Goal: Navigation & Orientation: Understand site structure

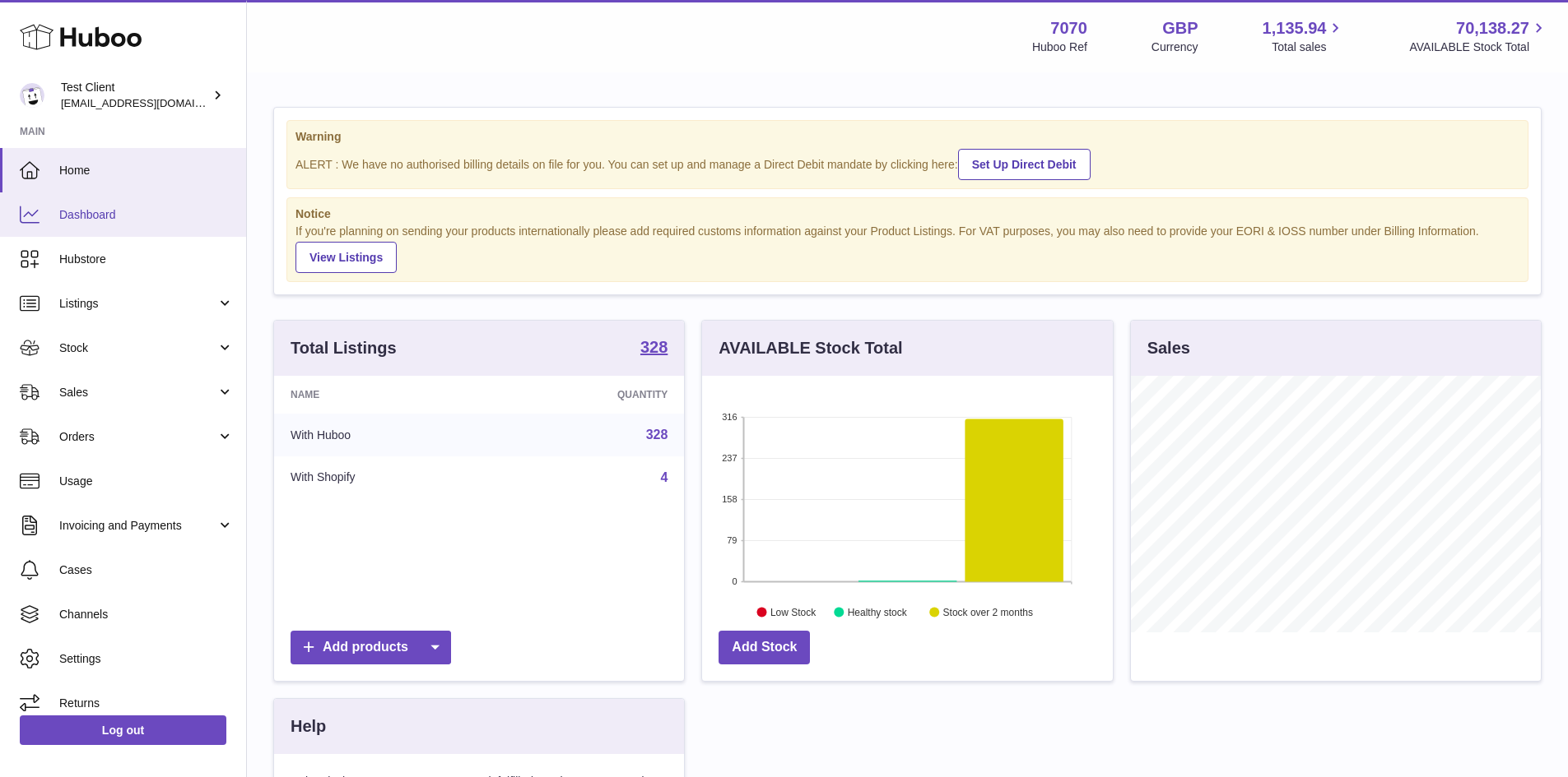
scroll to position [14, 0]
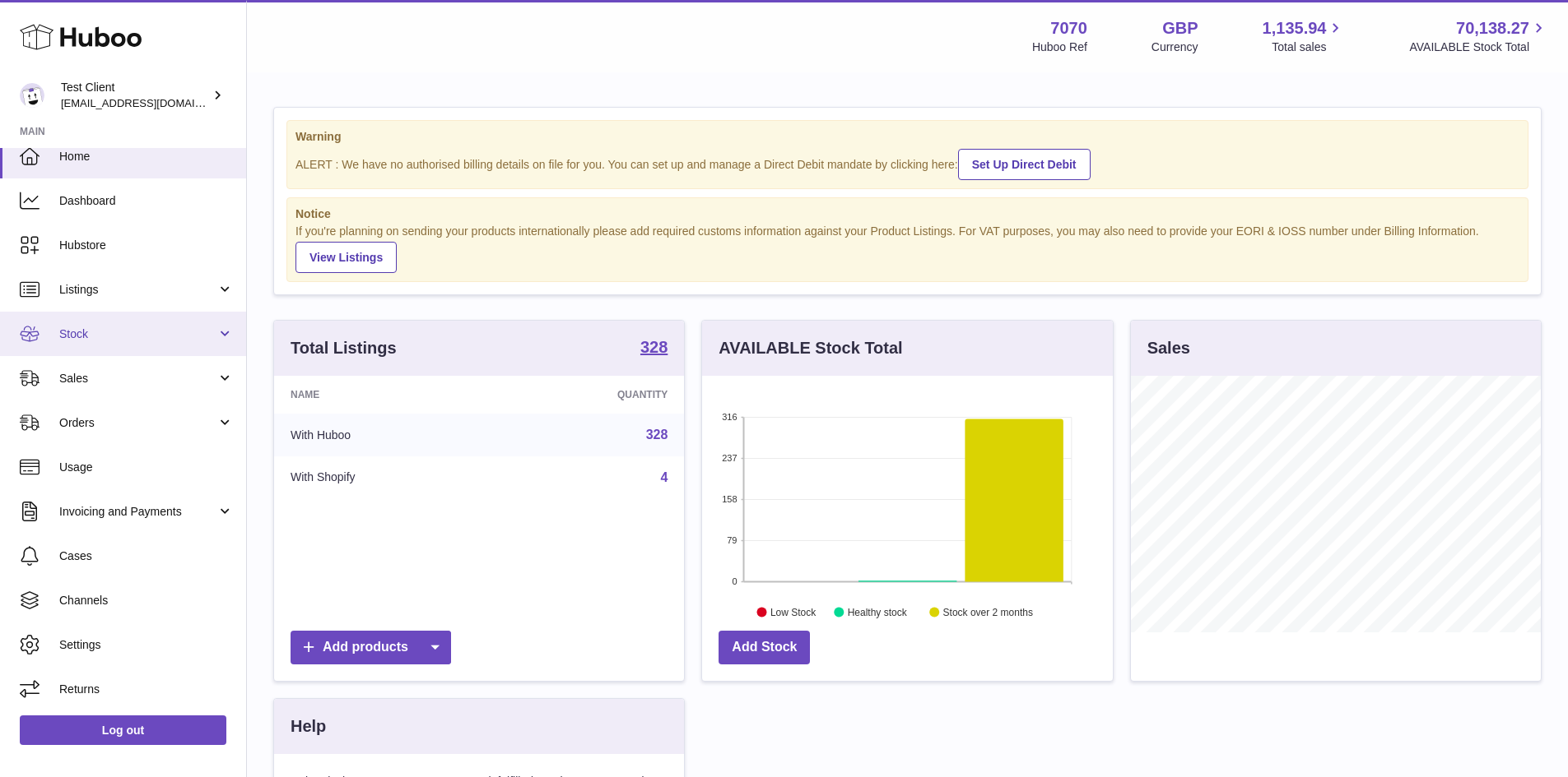
click at [125, 315] on link "Stock" at bounding box center [123, 333] width 246 height 45
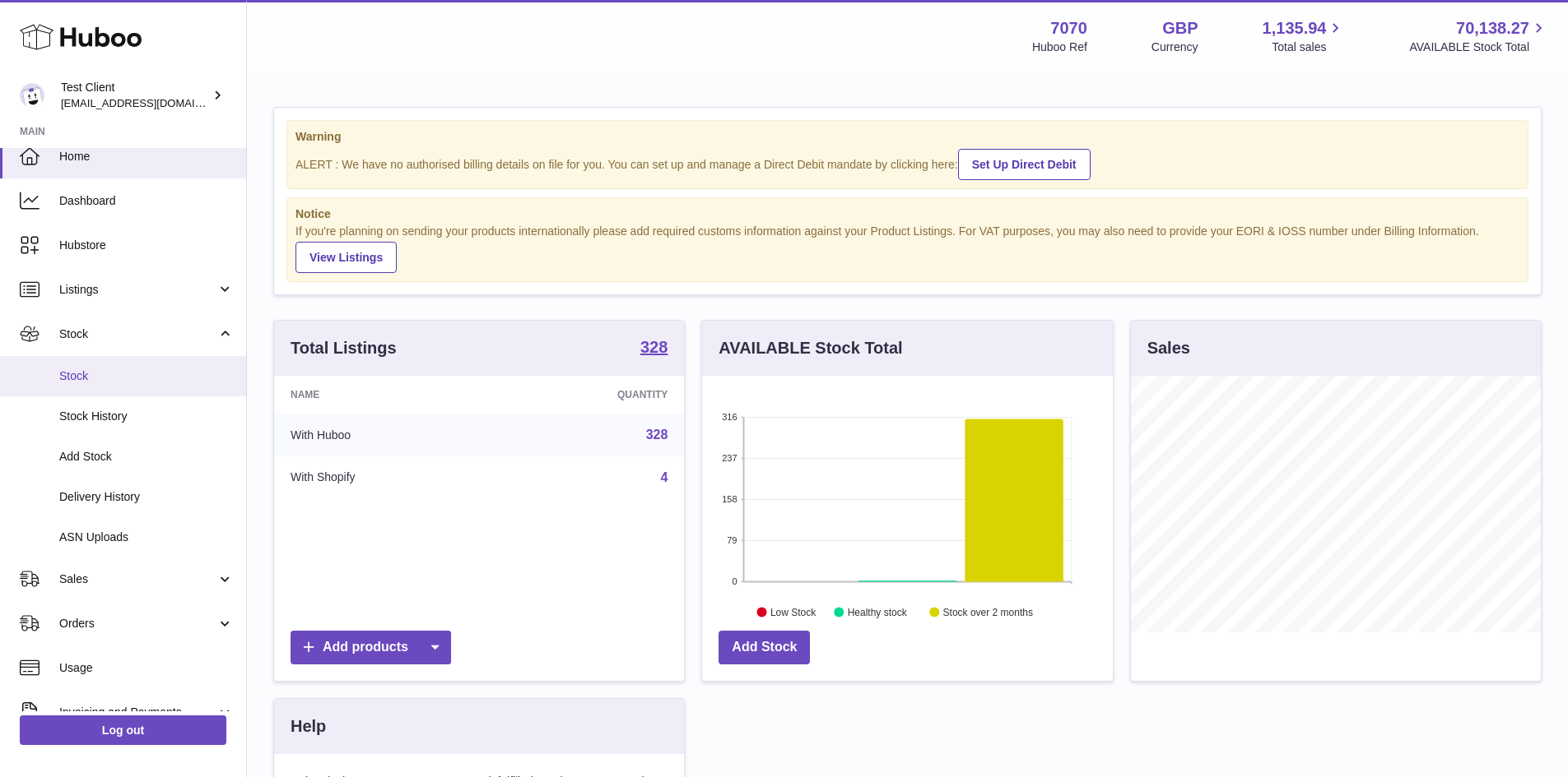
click at [103, 360] on link "Stock" at bounding box center [123, 376] width 246 height 40
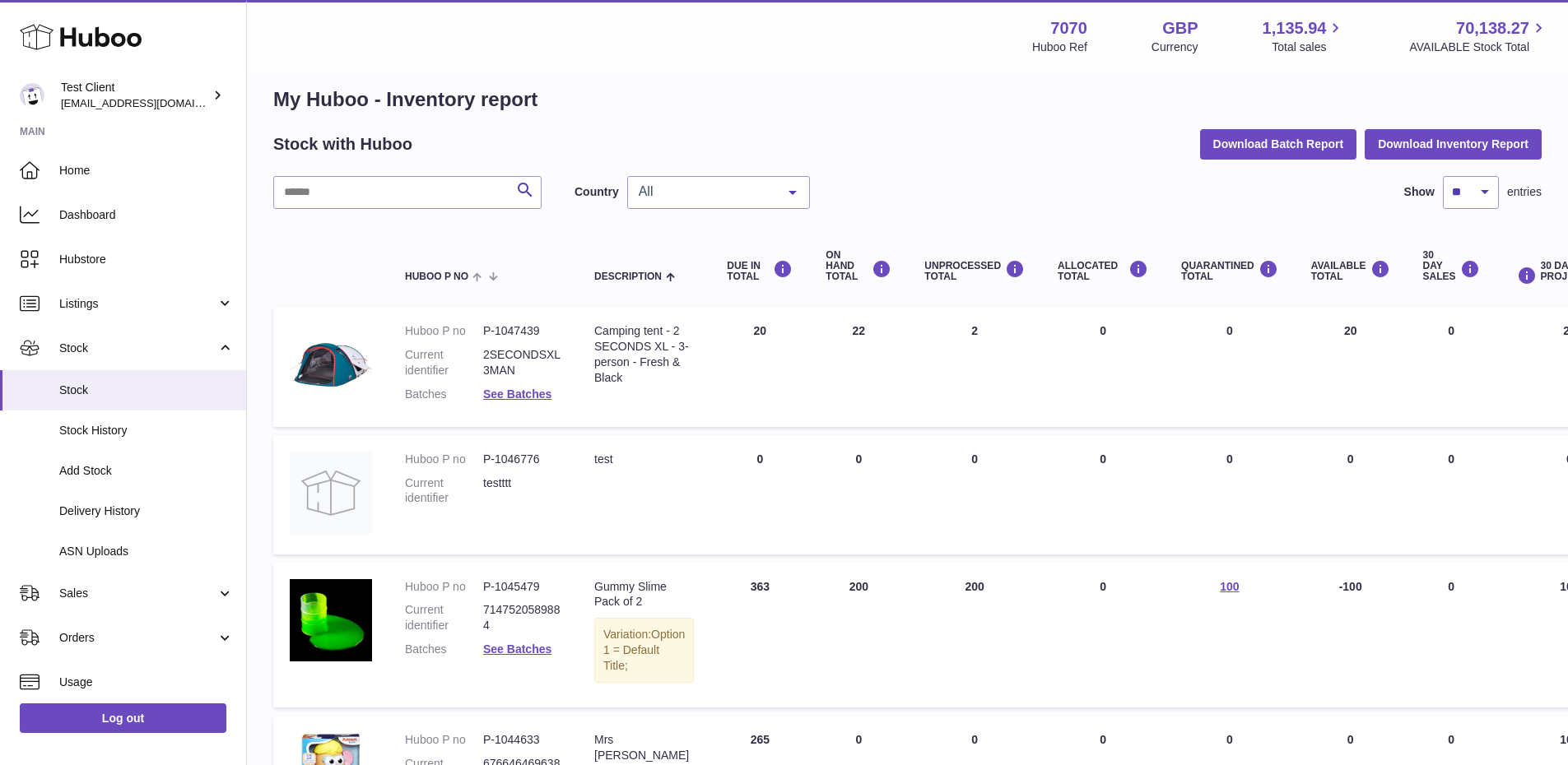
scroll to position [26, 0]
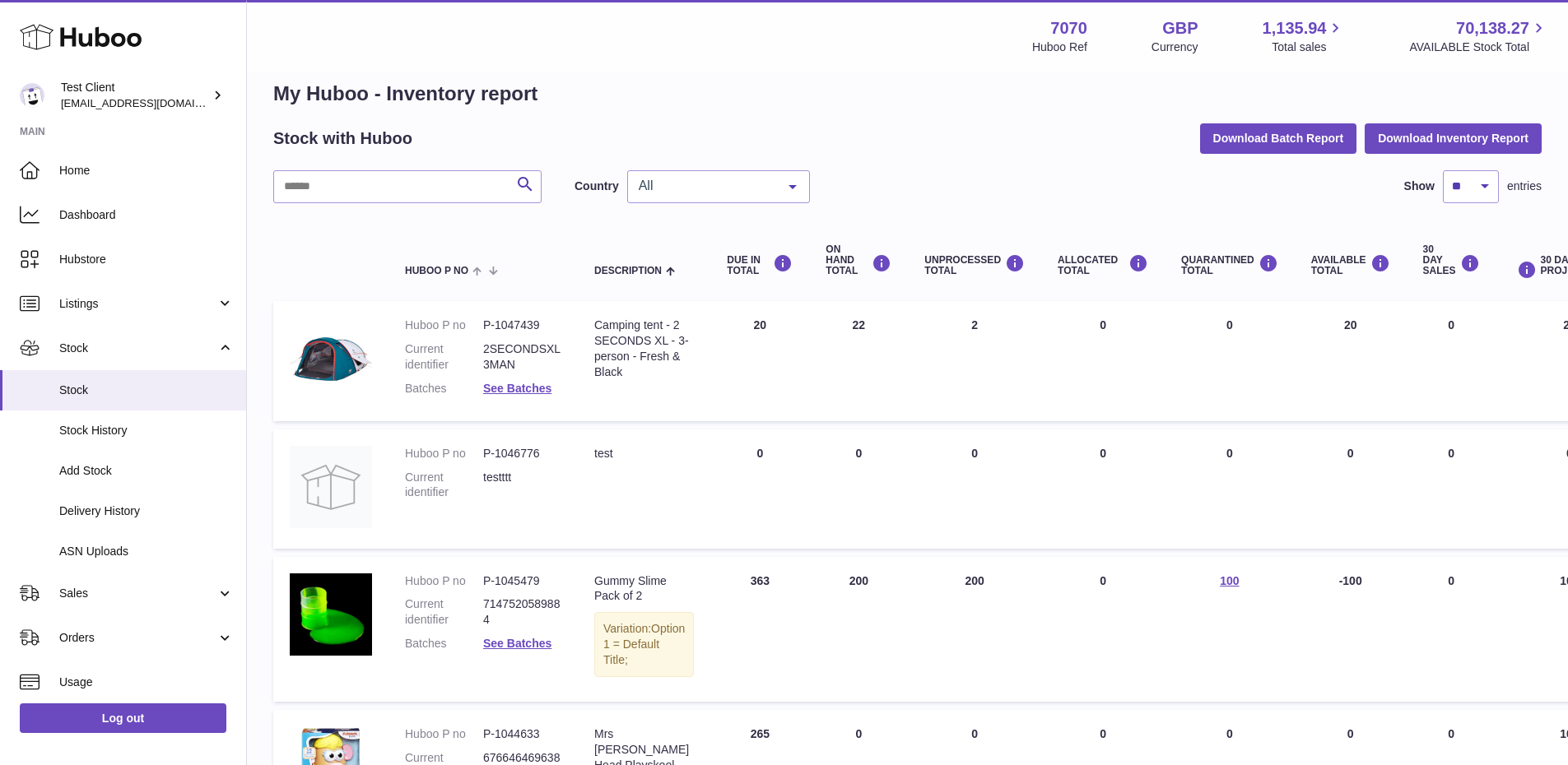
drag, startPoint x: 727, startPoint y: 332, endPoint x: 769, endPoint y: 492, distance: 165.4
click at [769, 492] on td "DUE IN Total 0" at bounding box center [759, 490] width 99 height 119
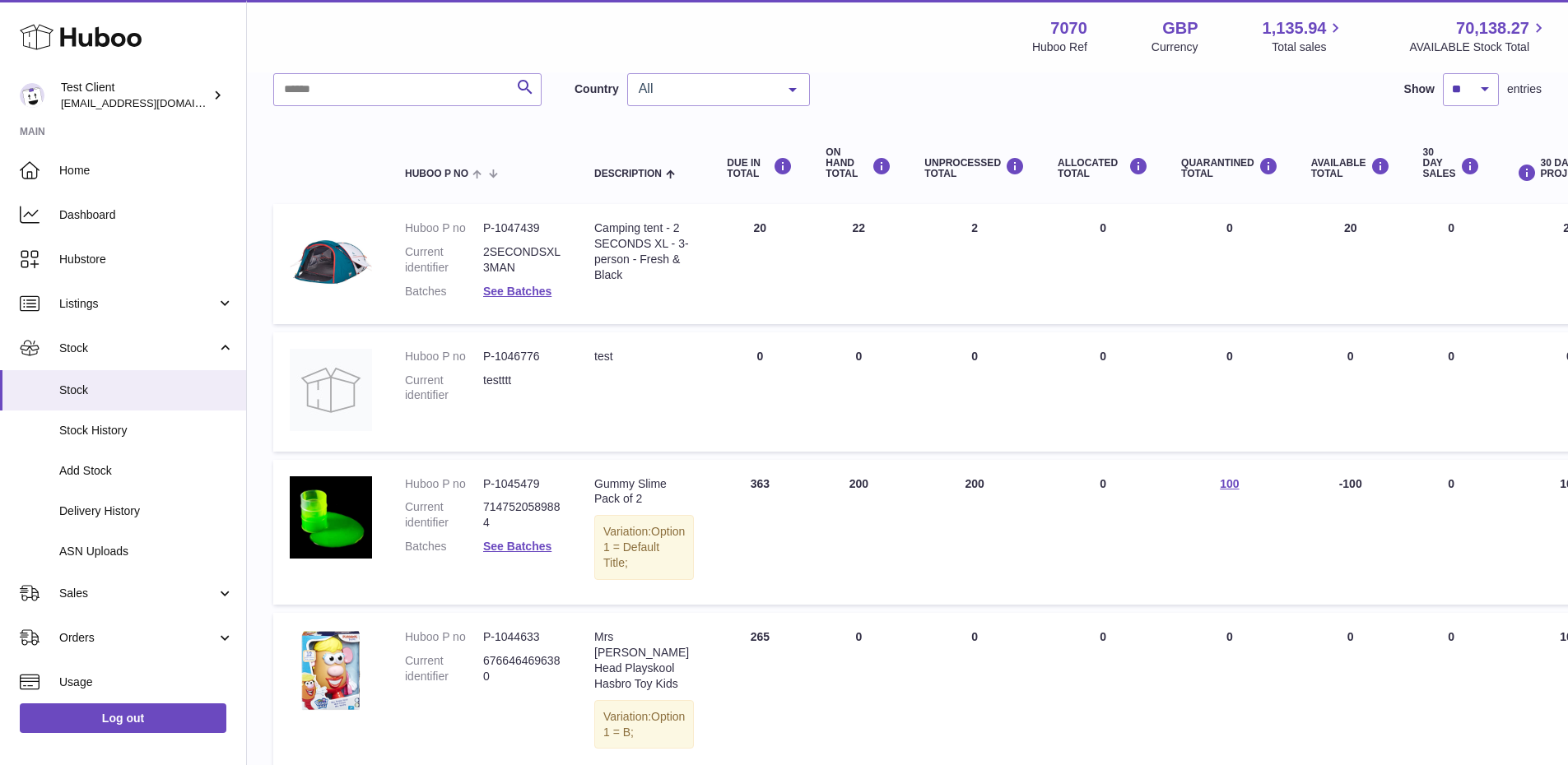
scroll to position [125, 0]
click at [809, 239] on td "ON HAND Total 22" at bounding box center [858, 263] width 99 height 120
drag, startPoint x: 1049, startPoint y: 225, endPoint x: 1115, endPoint y: 355, distance: 145.8
click at [1115, 355] on td "ALLOCATED Total 0" at bounding box center [1102, 391] width 124 height 119
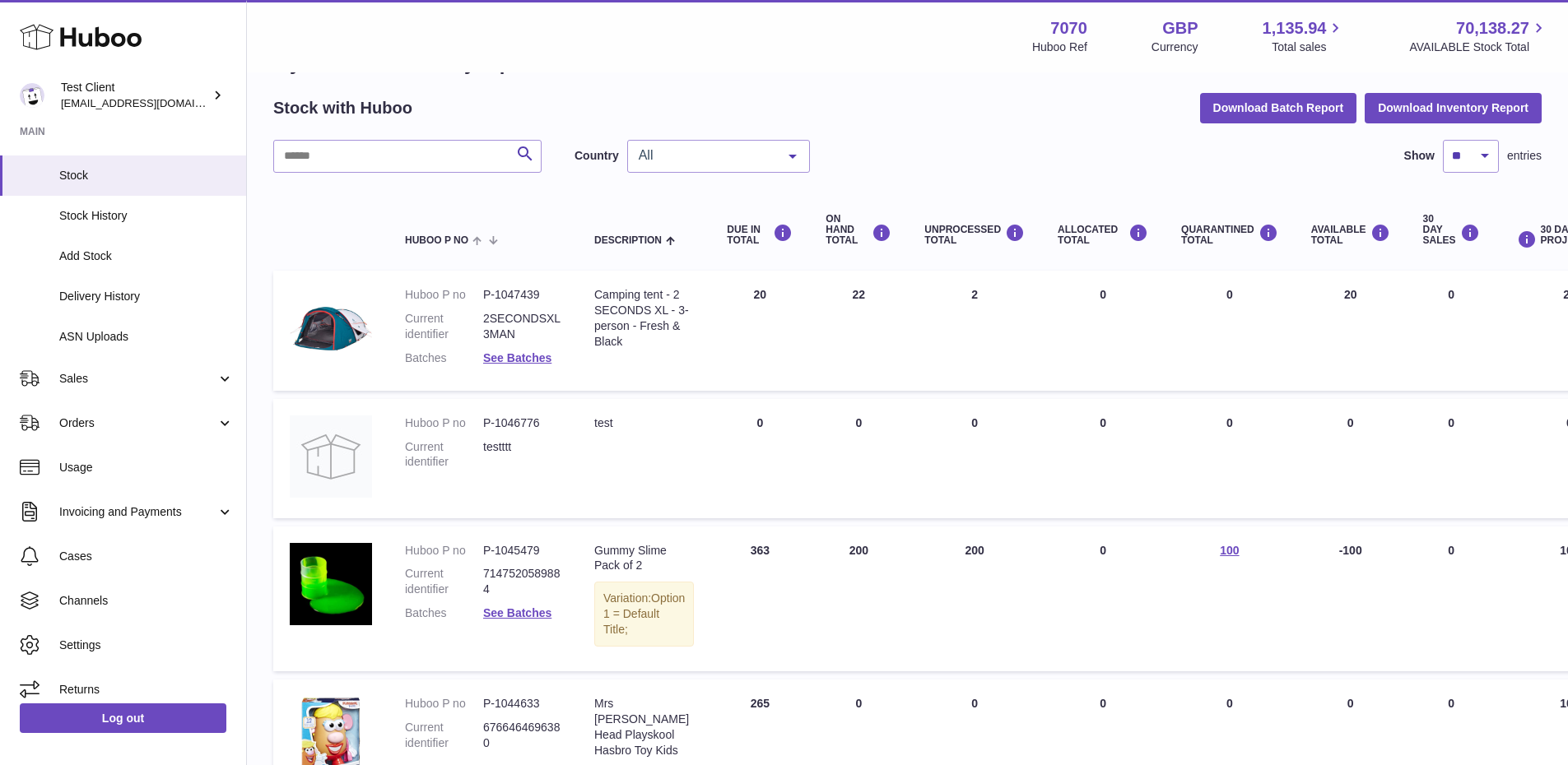
scroll to position [17, 0]
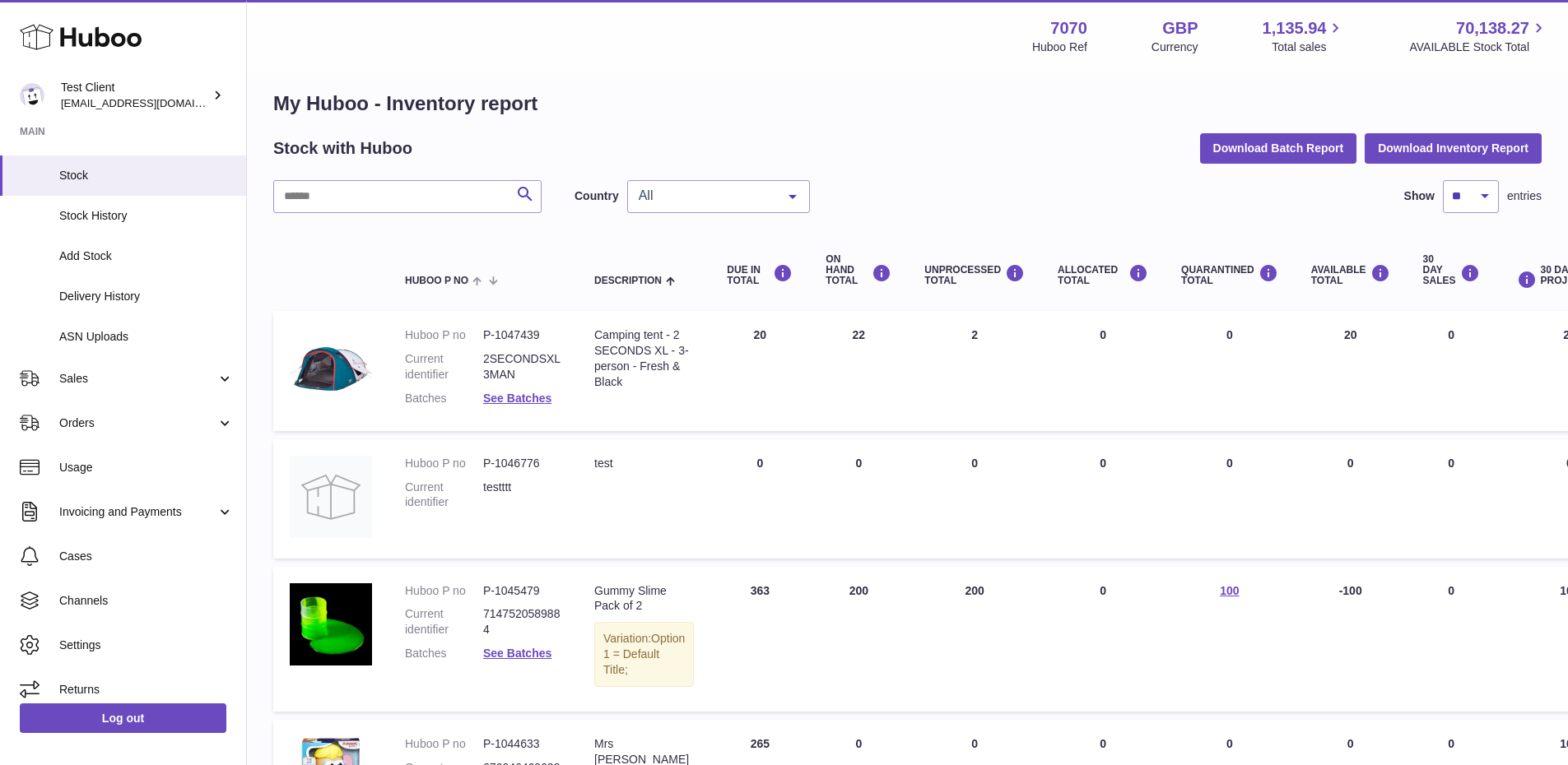
drag, startPoint x: 1174, startPoint y: 325, endPoint x: 1208, endPoint y: 328, distance: 34.1
click at [1208, 328] on td "QUARANTINED Total 0" at bounding box center [1229, 371] width 130 height 120
click at [1226, 328] on span "0" at bounding box center [1229, 334] width 7 height 13
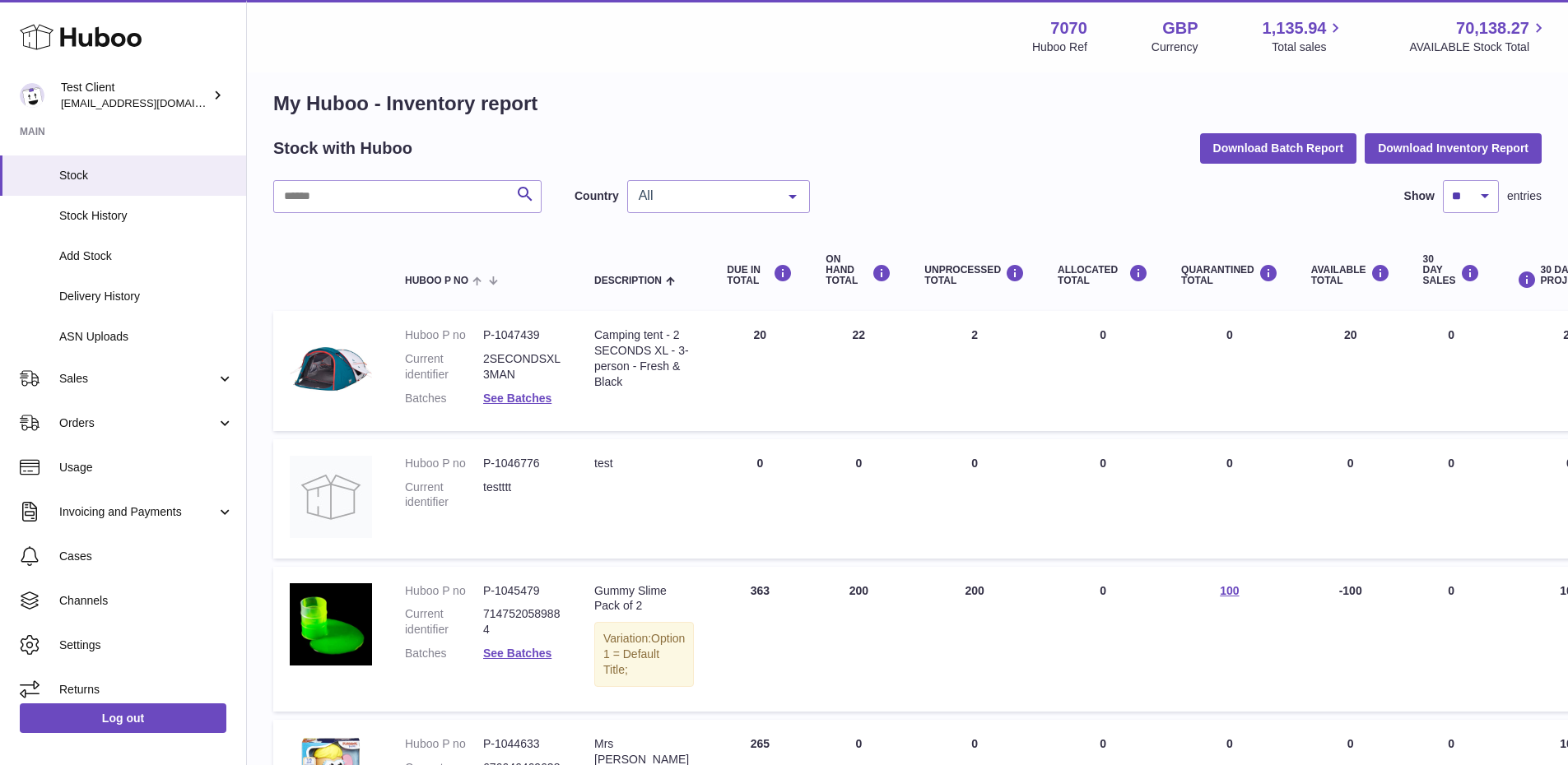
click at [1226, 328] on span "0" at bounding box center [1229, 334] width 7 height 13
drag, startPoint x: 1098, startPoint y: 336, endPoint x: 1075, endPoint y: 336, distance: 23.0
click at [1075, 336] on td "ALLOCATED Total 0" at bounding box center [1102, 371] width 124 height 120
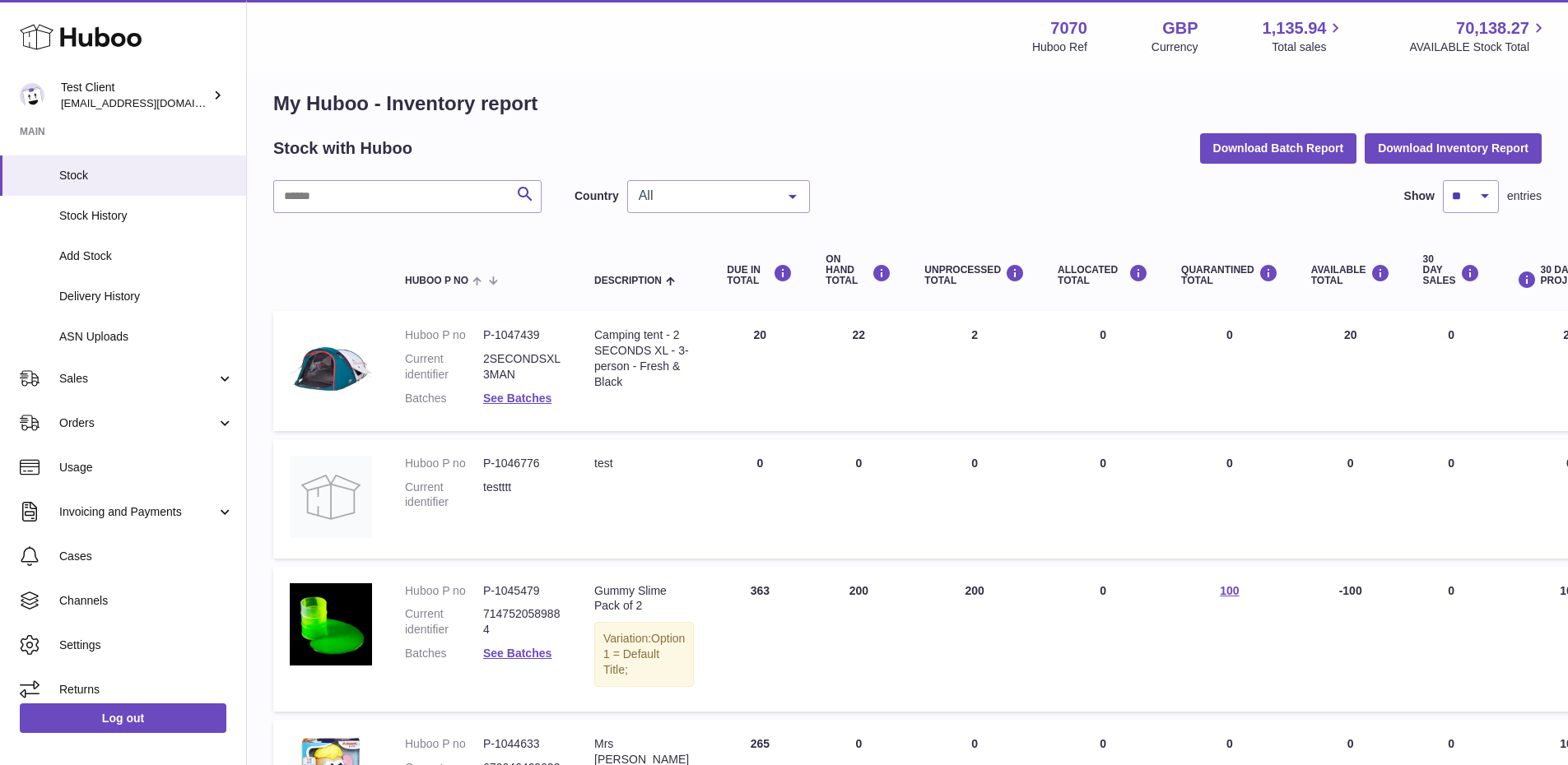
click at [1075, 336] on td "ALLOCATED Total 0" at bounding box center [1102, 371] width 124 height 120
drag, startPoint x: 1400, startPoint y: 331, endPoint x: 1543, endPoint y: 325, distance: 143.1
click at [1543, 325] on tr "Huboo P no P-1047439 Current identifier 2SECONDSXL3MAN Batches See Batches Desc…" at bounding box center [1039, 371] width 1533 height 120
click at [1543, 325] on td "30 DAYS PROJECTED 22" at bounding box center [1570, 371] width 147 height 120
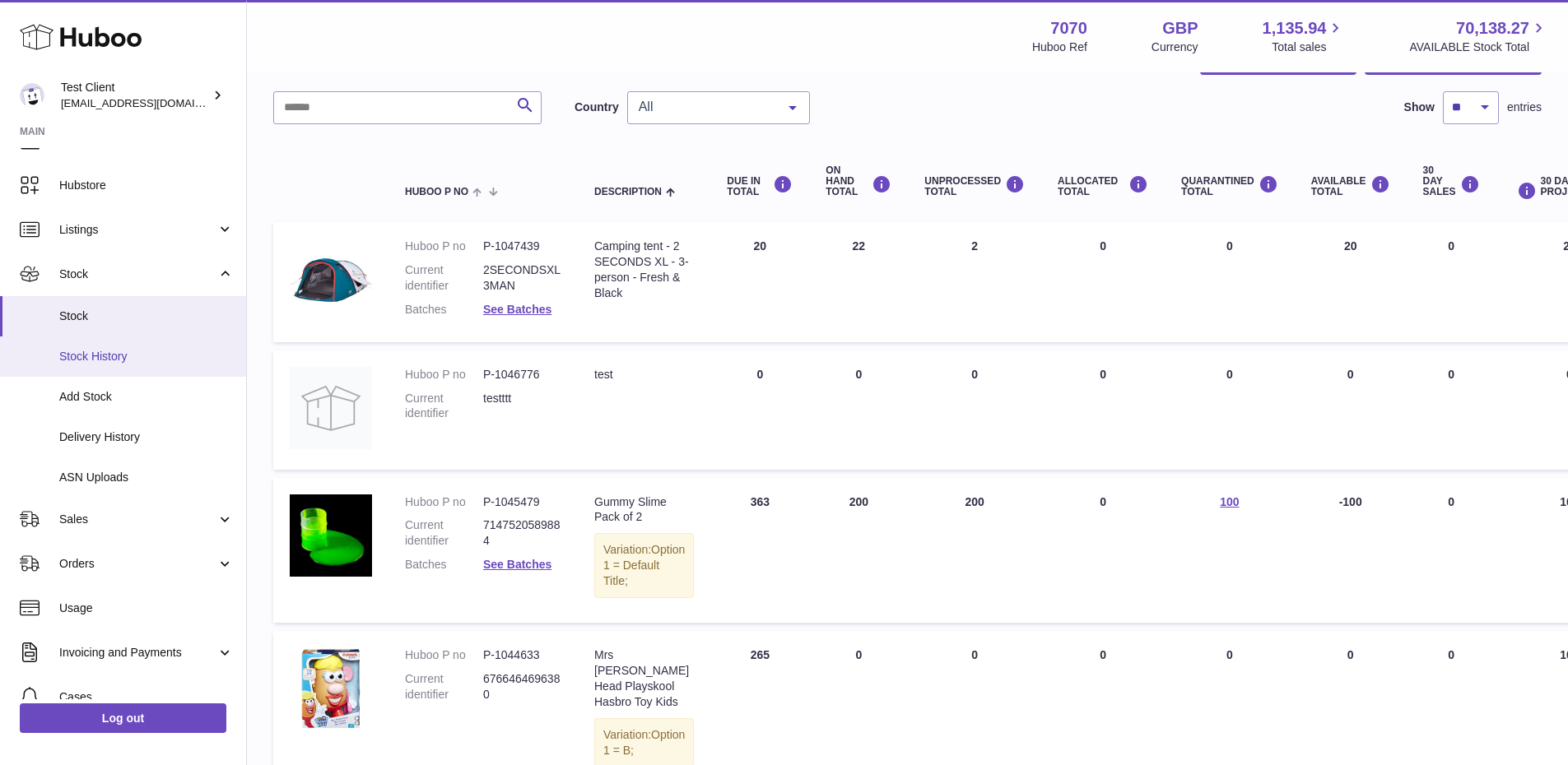
scroll to position [73, 0]
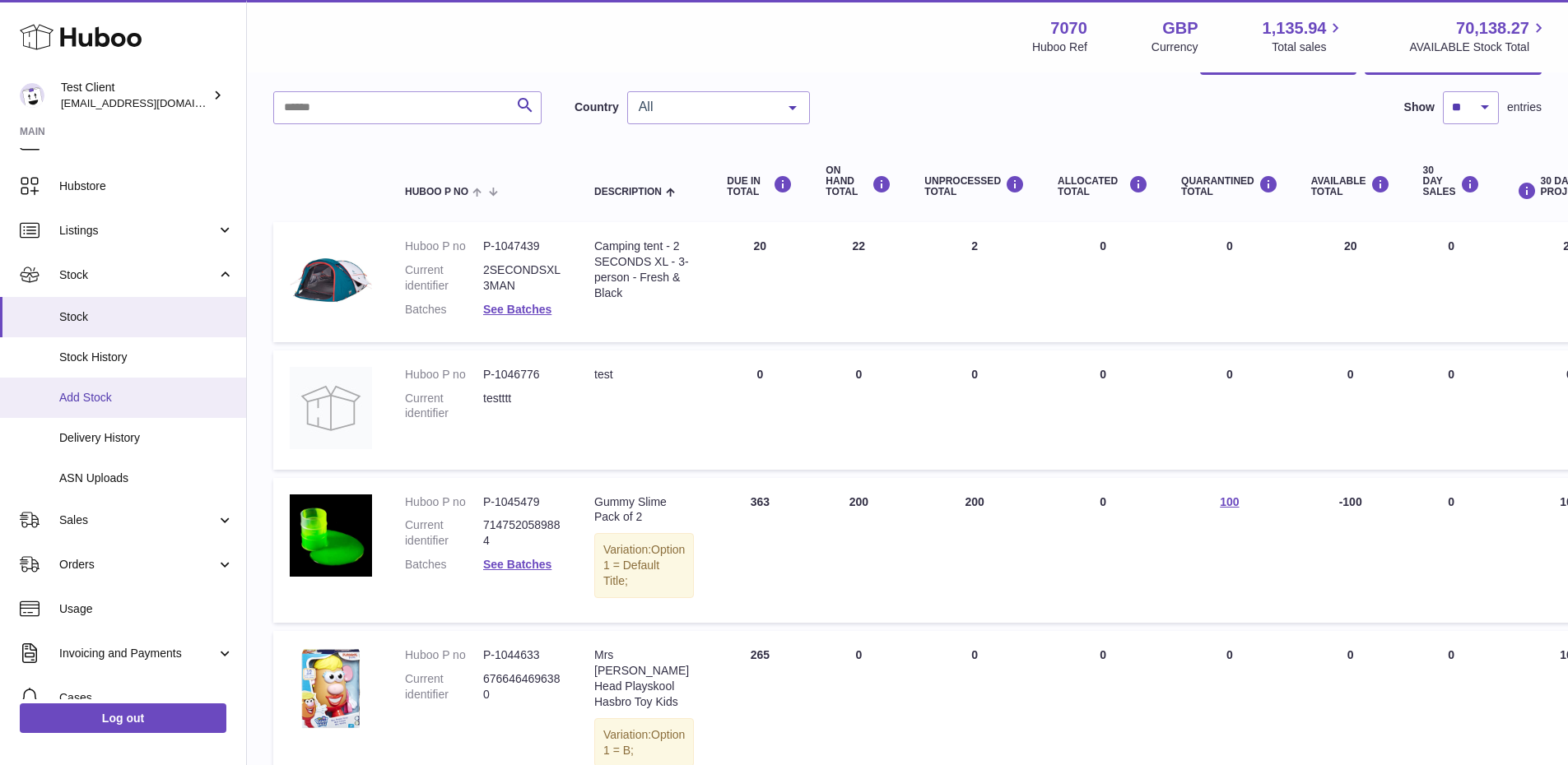
click at [141, 394] on span "Add Stock" at bounding box center [147, 398] width 175 height 16
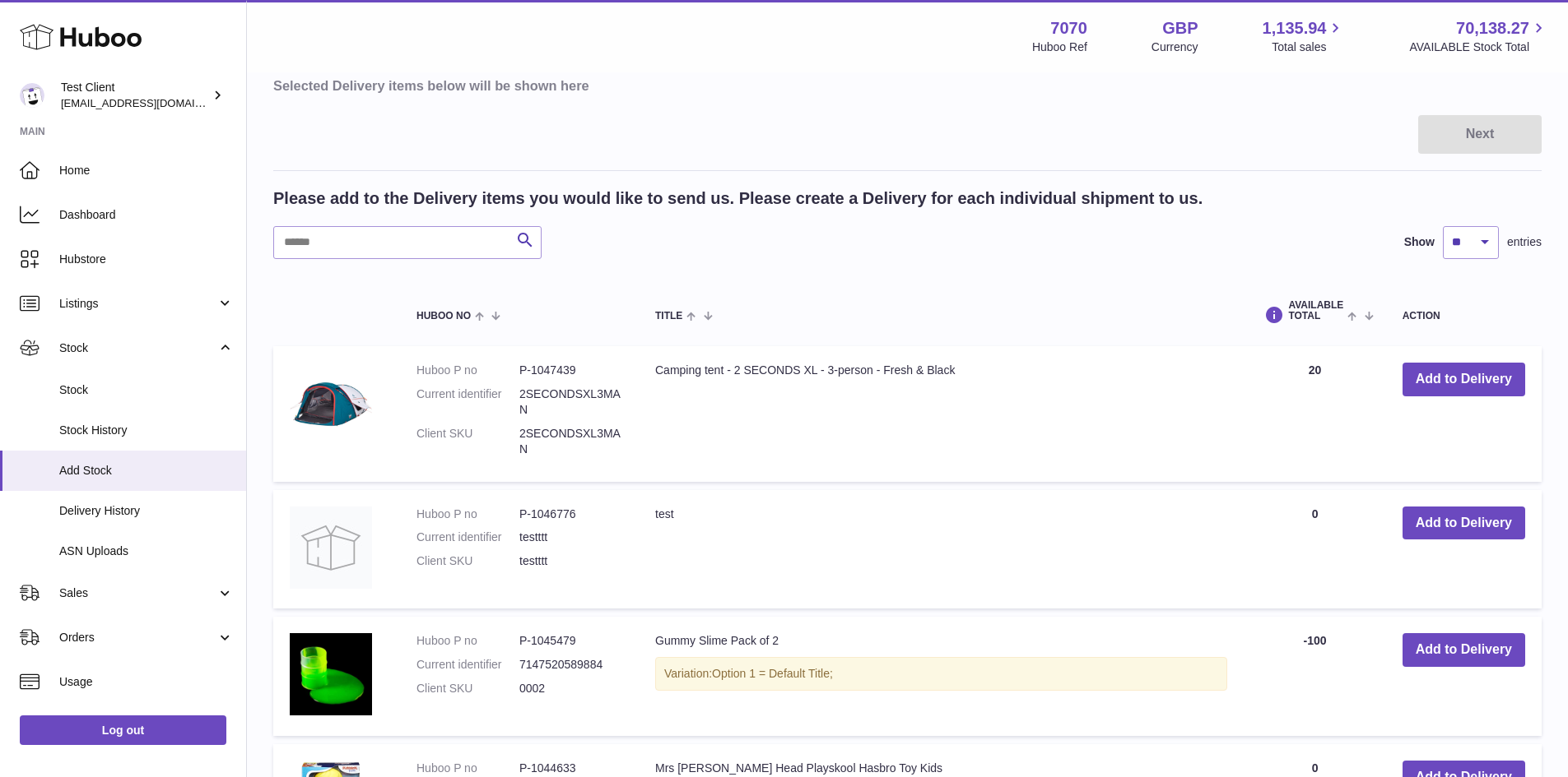
scroll to position [258, 0]
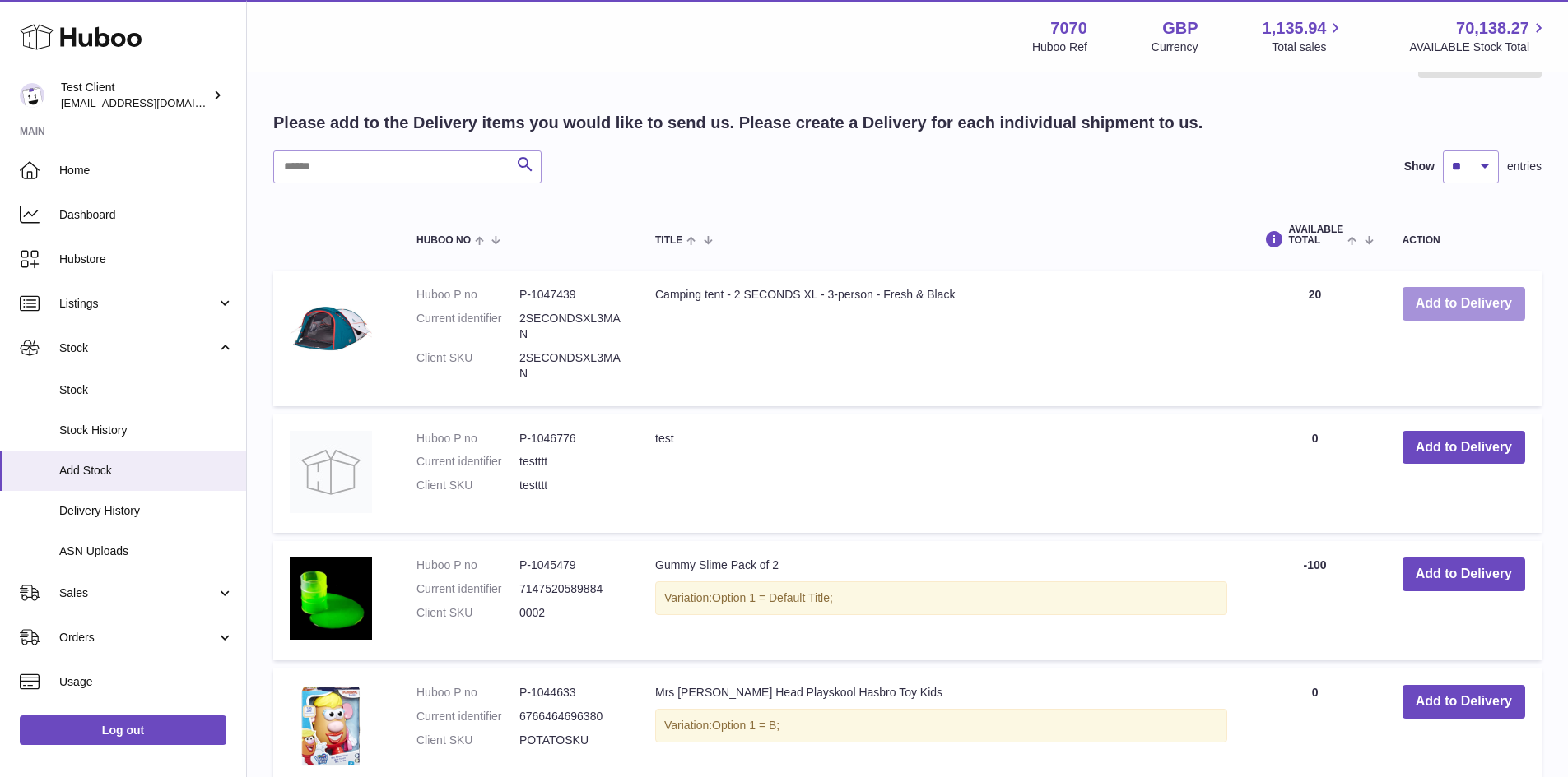
click at [1471, 318] on button "Add to Delivery" at bounding box center [1464, 303] width 123 height 33
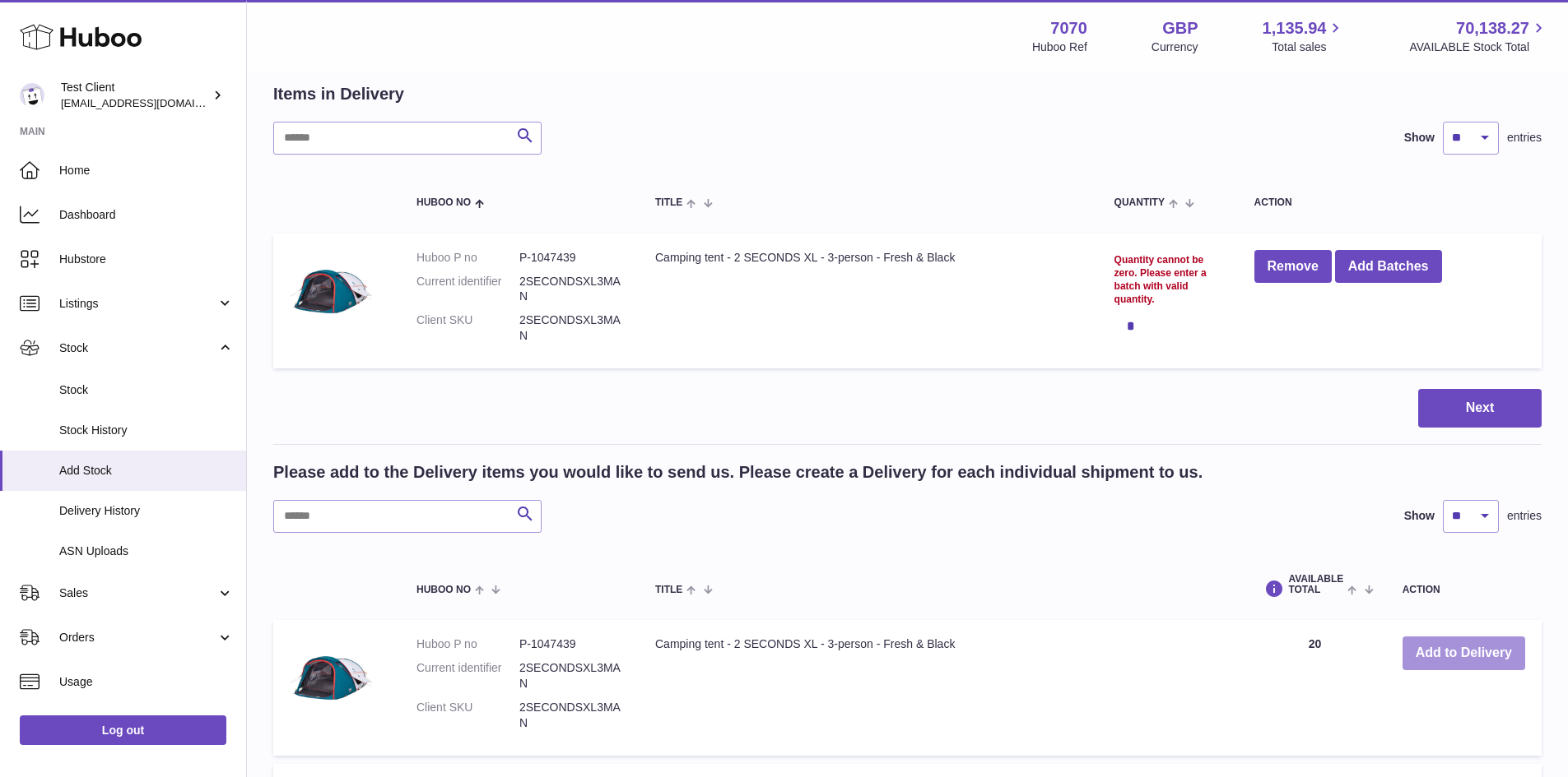
scroll to position [0, 0]
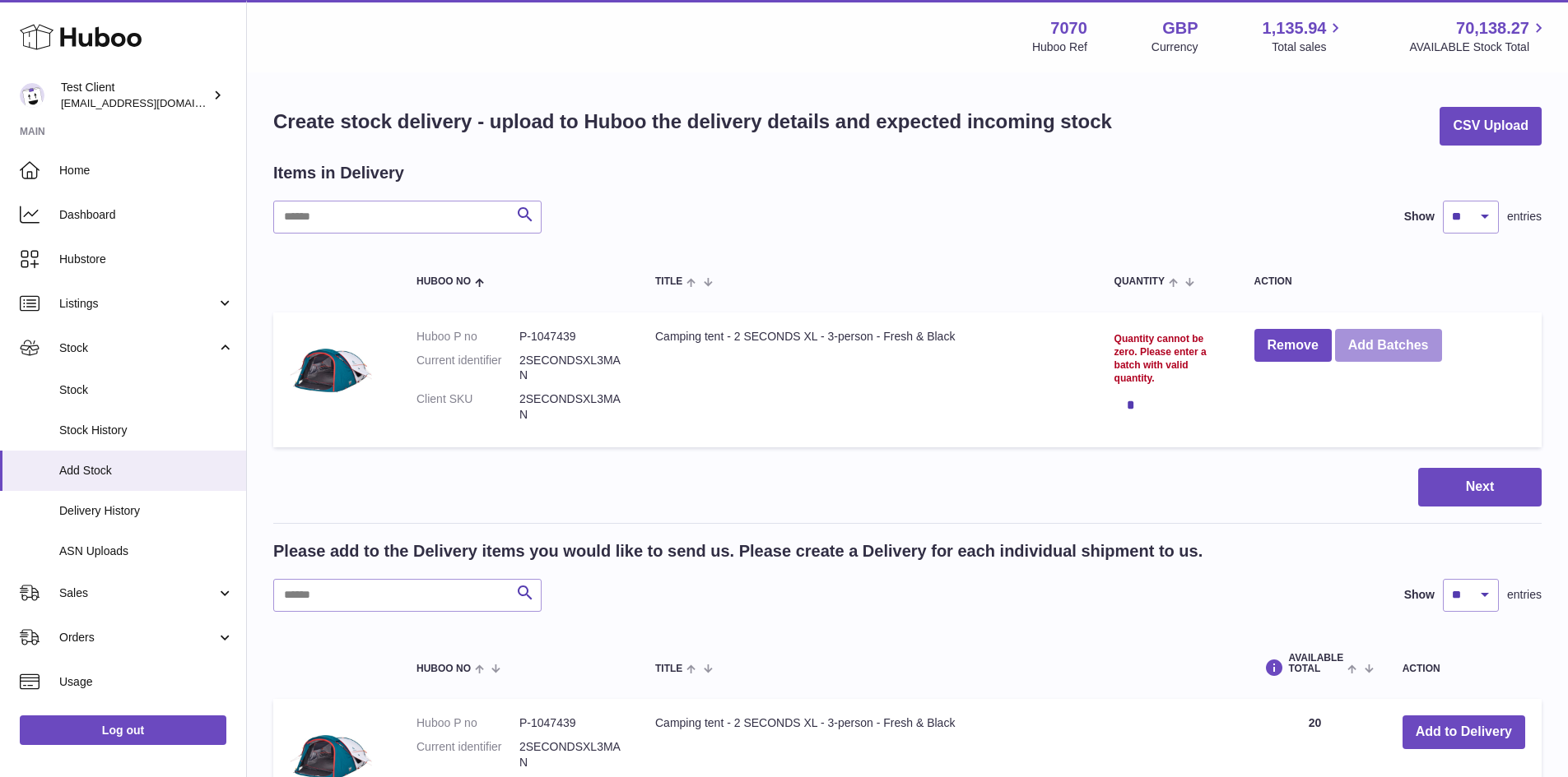
click at [1357, 350] on button "Add Batches" at bounding box center [1388, 346] width 107 height 33
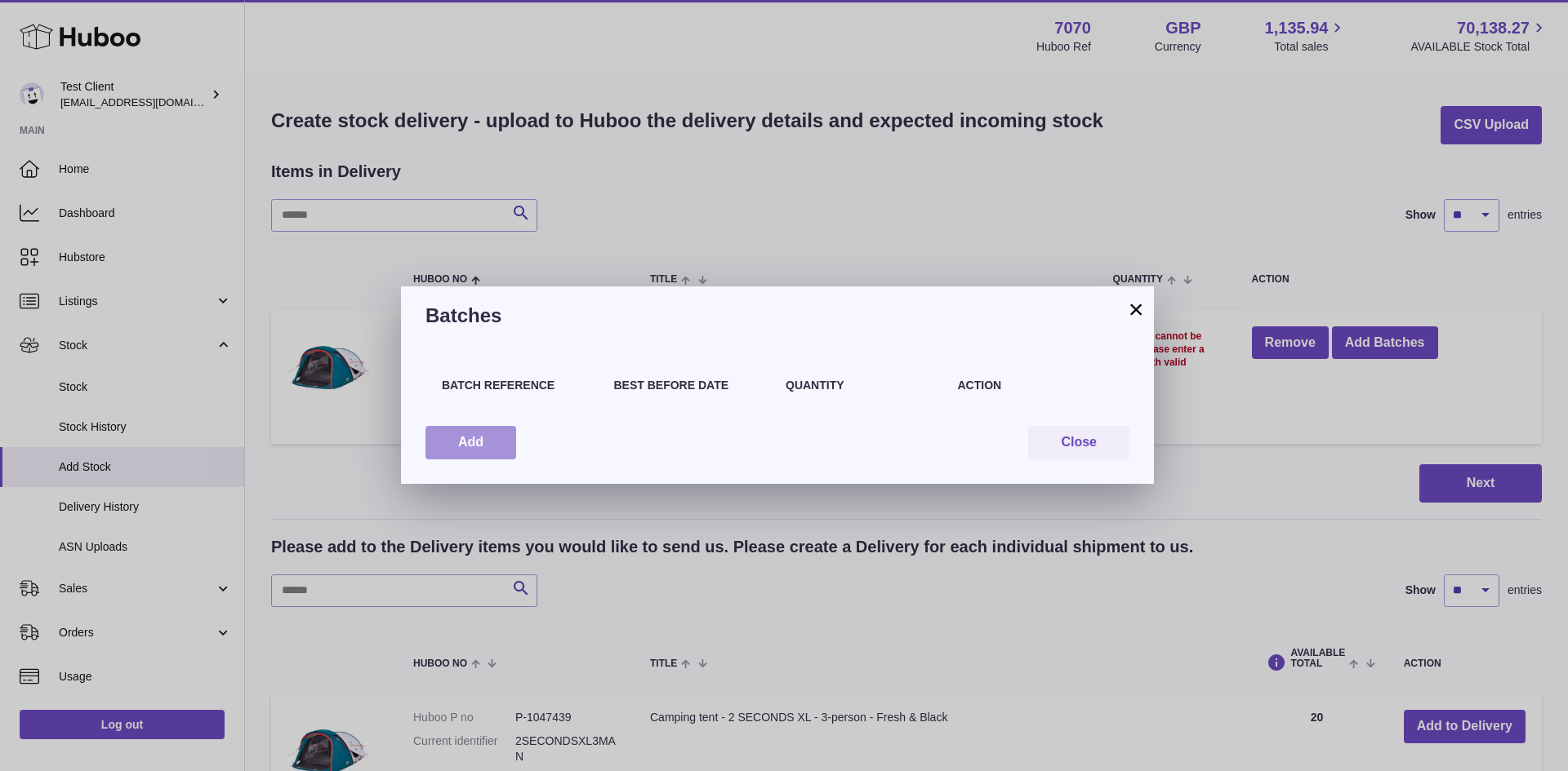
click at [504, 451] on button "Add" at bounding box center [471, 443] width 91 height 33
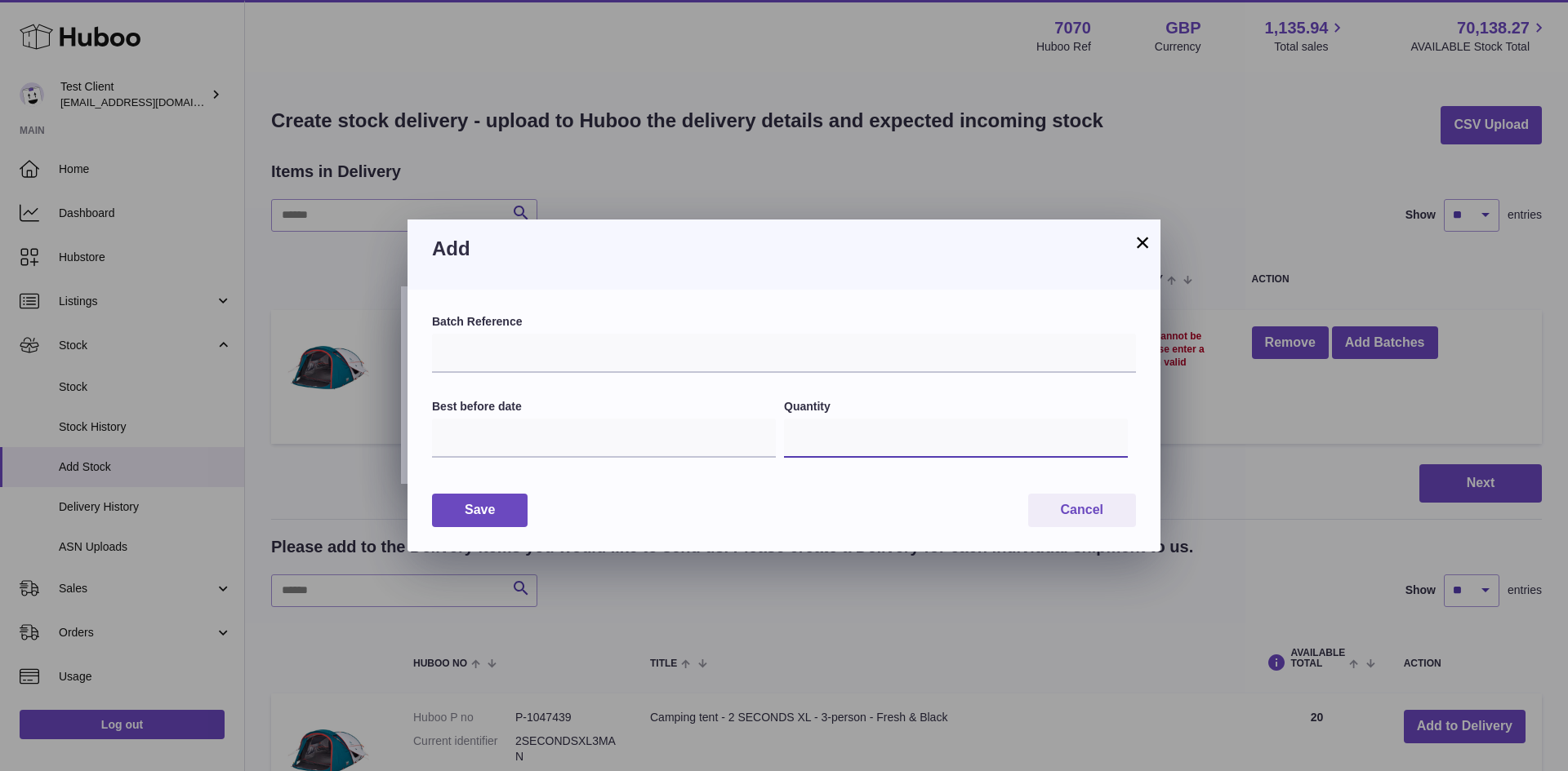
click at [840, 438] on input "*" at bounding box center [955, 438] width 344 height 39
type input "****"
click at [1138, 245] on button "×" at bounding box center [1142, 242] width 20 height 20
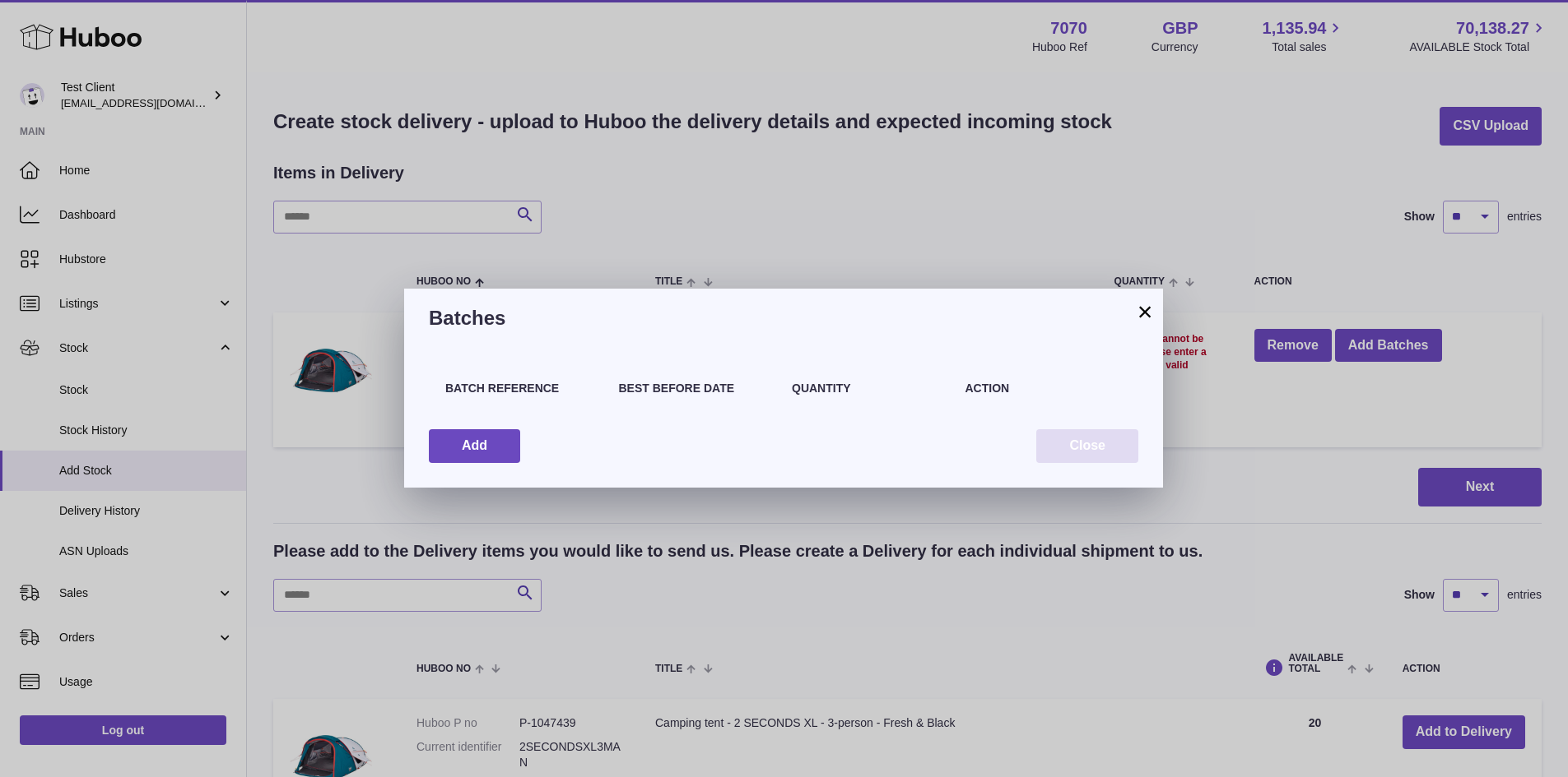
click at [1099, 434] on button "Close" at bounding box center [1087, 446] width 102 height 33
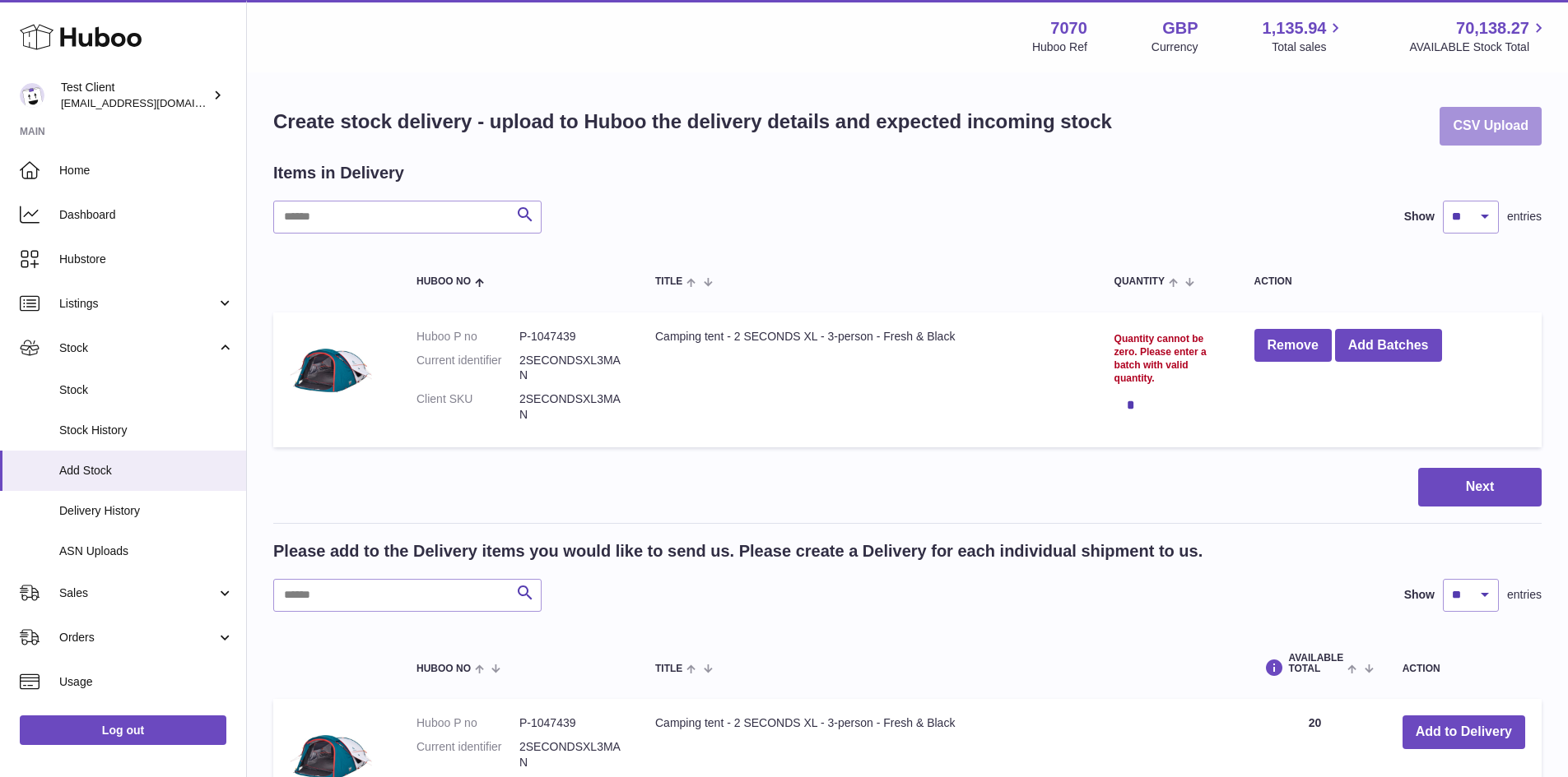
click at [1490, 133] on button "CSV Upload" at bounding box center [1490, 126] width 102 height 39
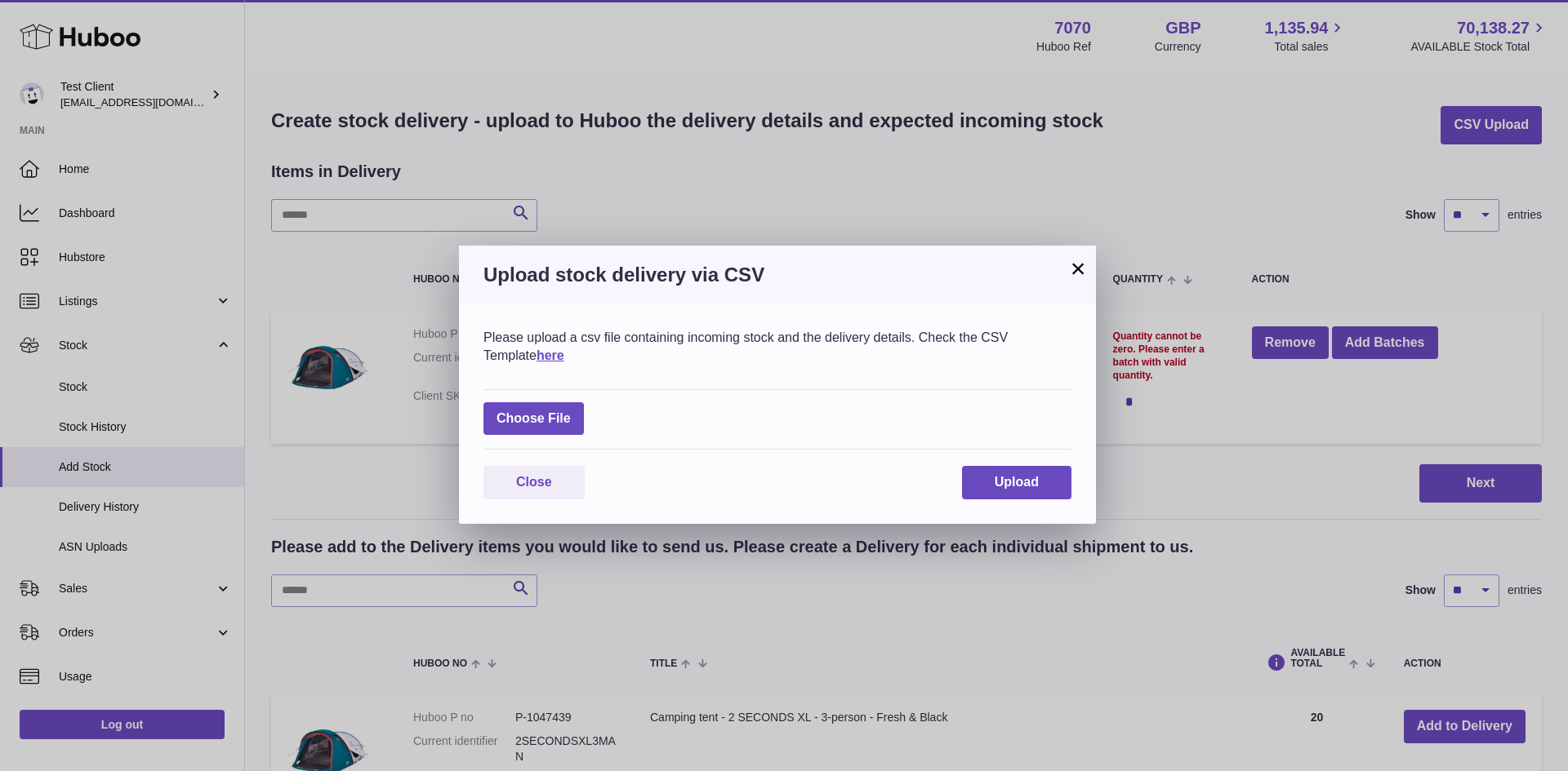
click at [1083, 274] on button "×" at bounding box center [1078, 268] width 20 height 20
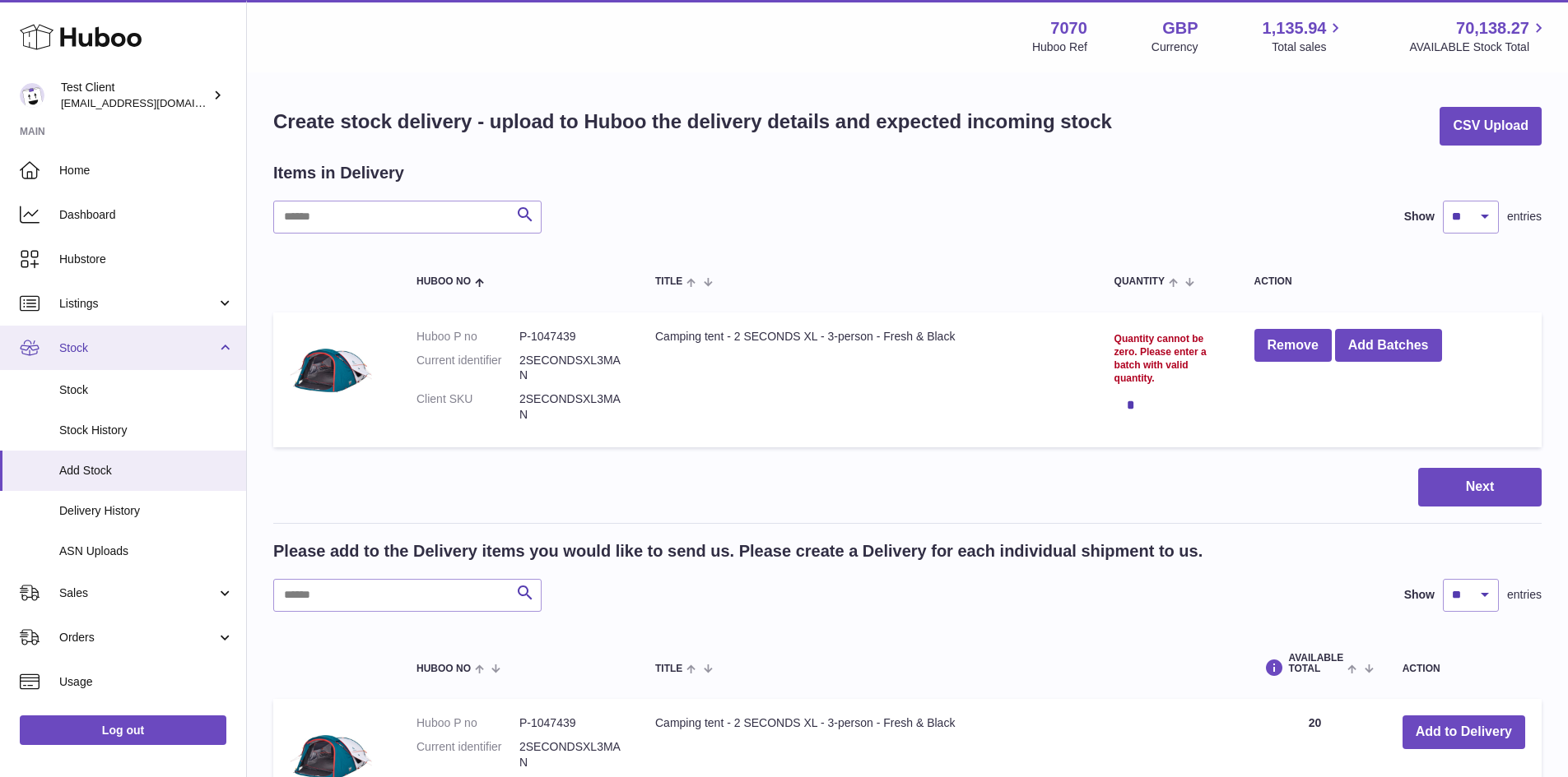
scroll to position [140, 0]
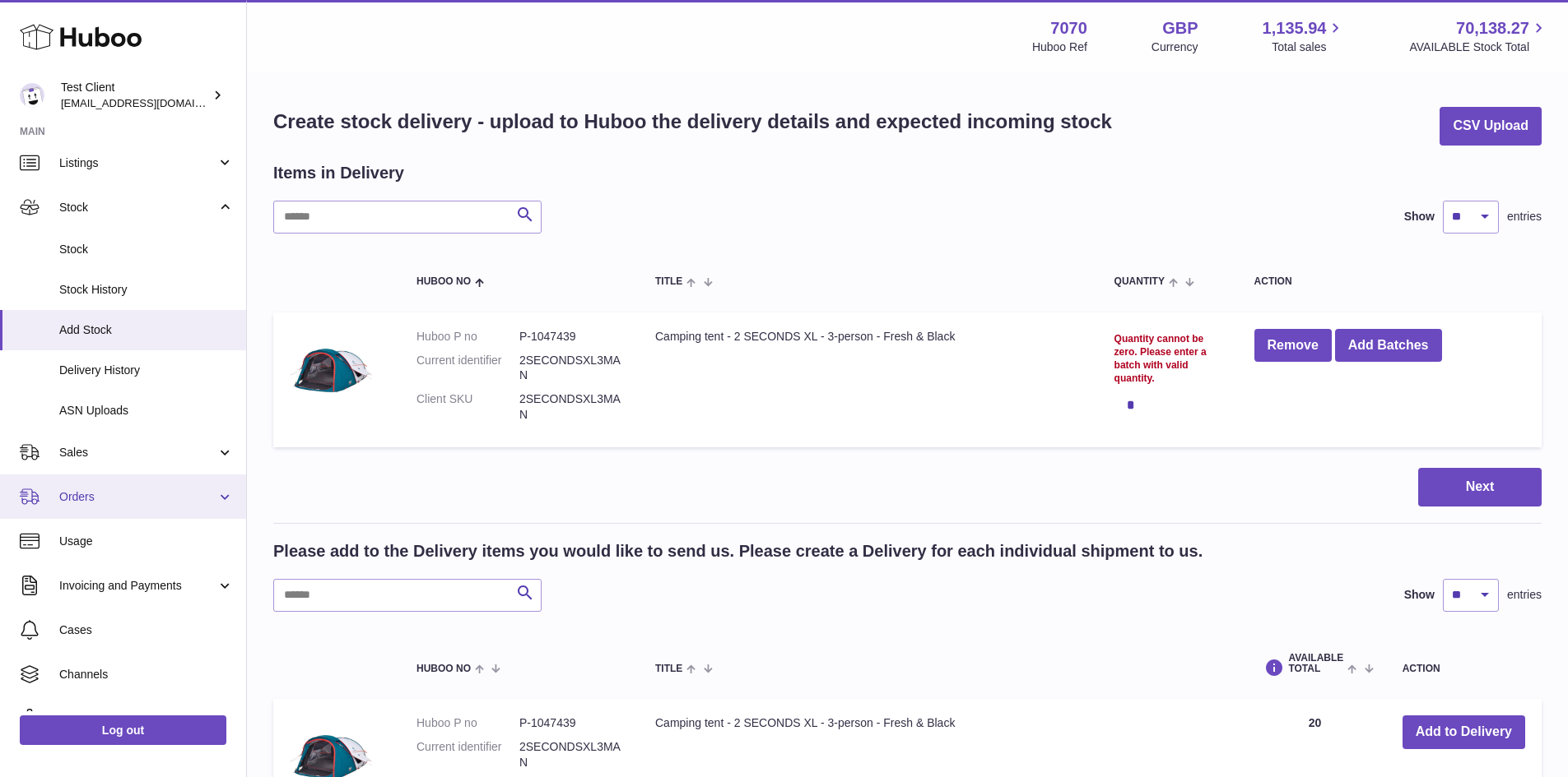
click at [107, 492] on span "Orders" at bounding box center [138, 497] width 157 height 16
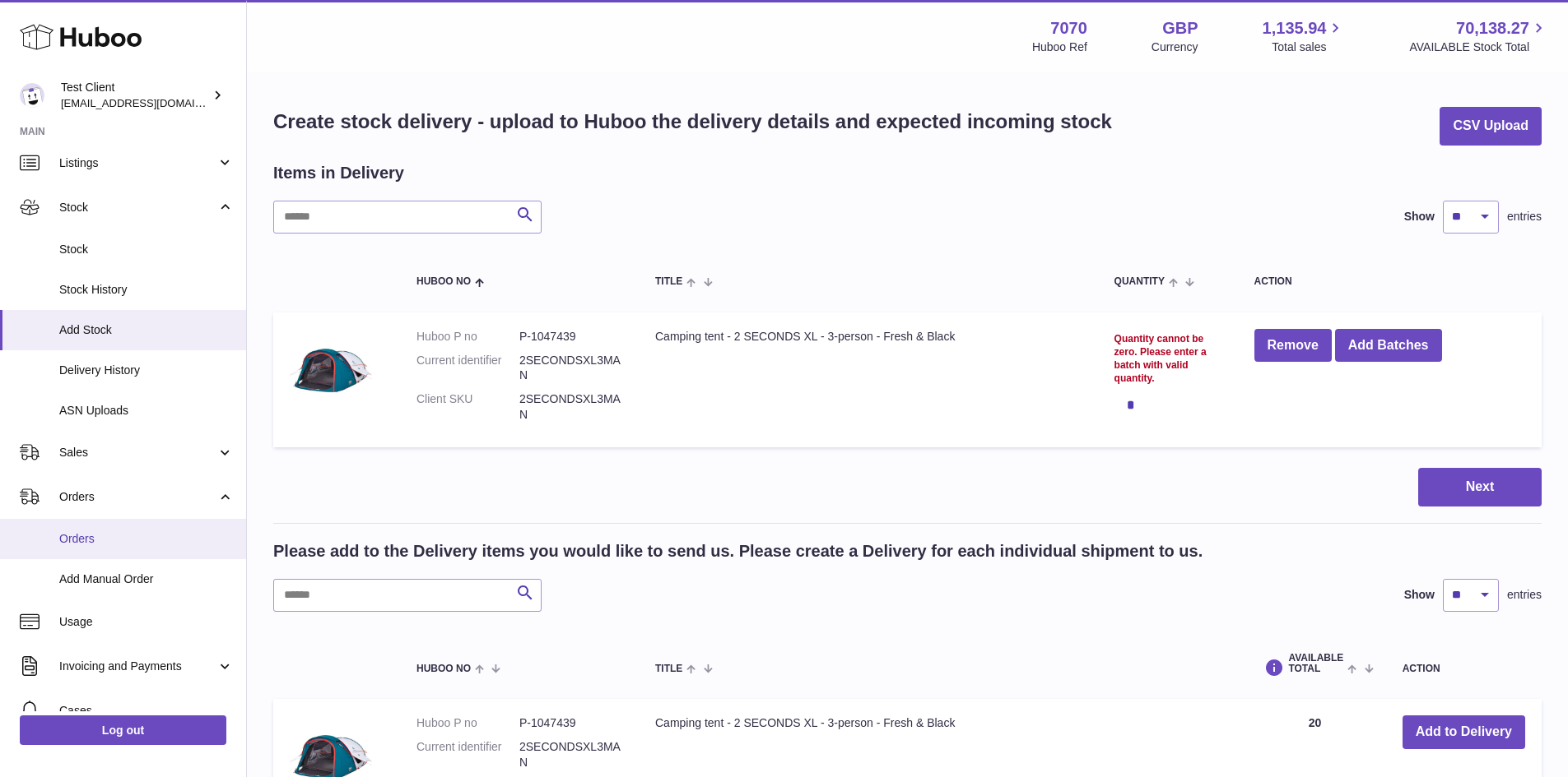
click at [103, 544] on span "Orders" at bounding box center [147, 539] width 175 height 16
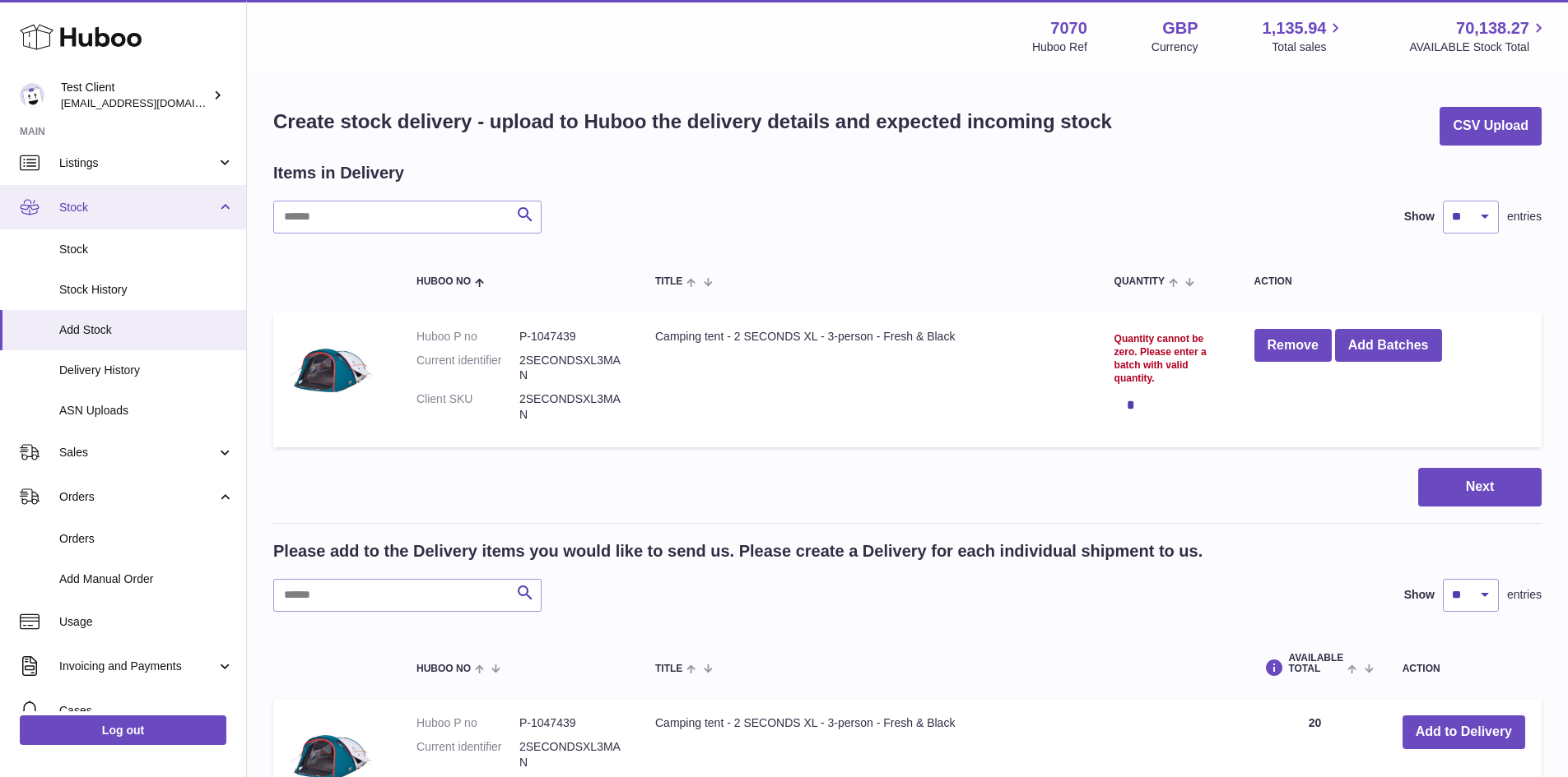
click at [226, 199] on link "Stock" at bounding box center [123, 207] width 246 height 45
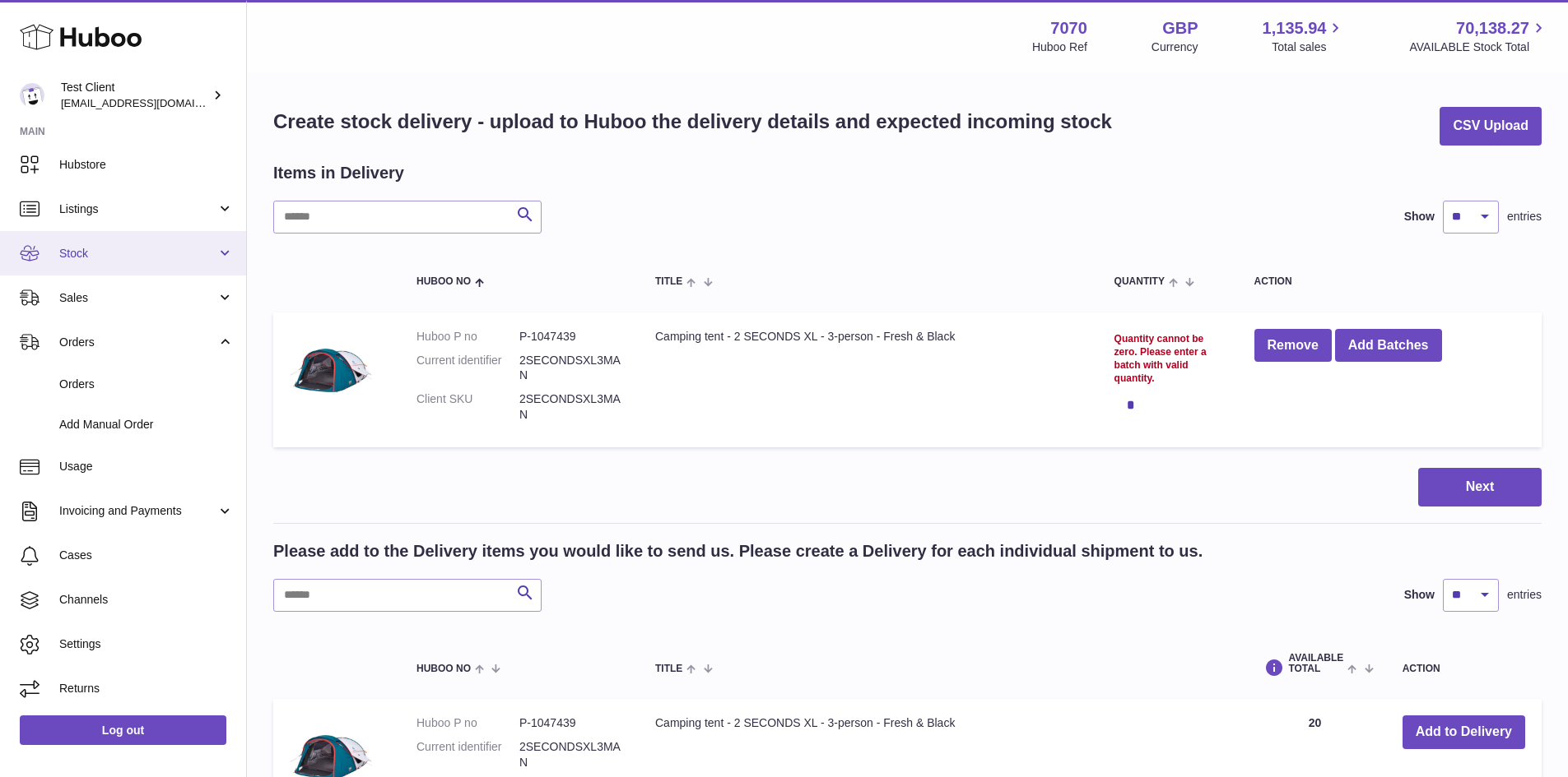
scroll to position [95, 0]
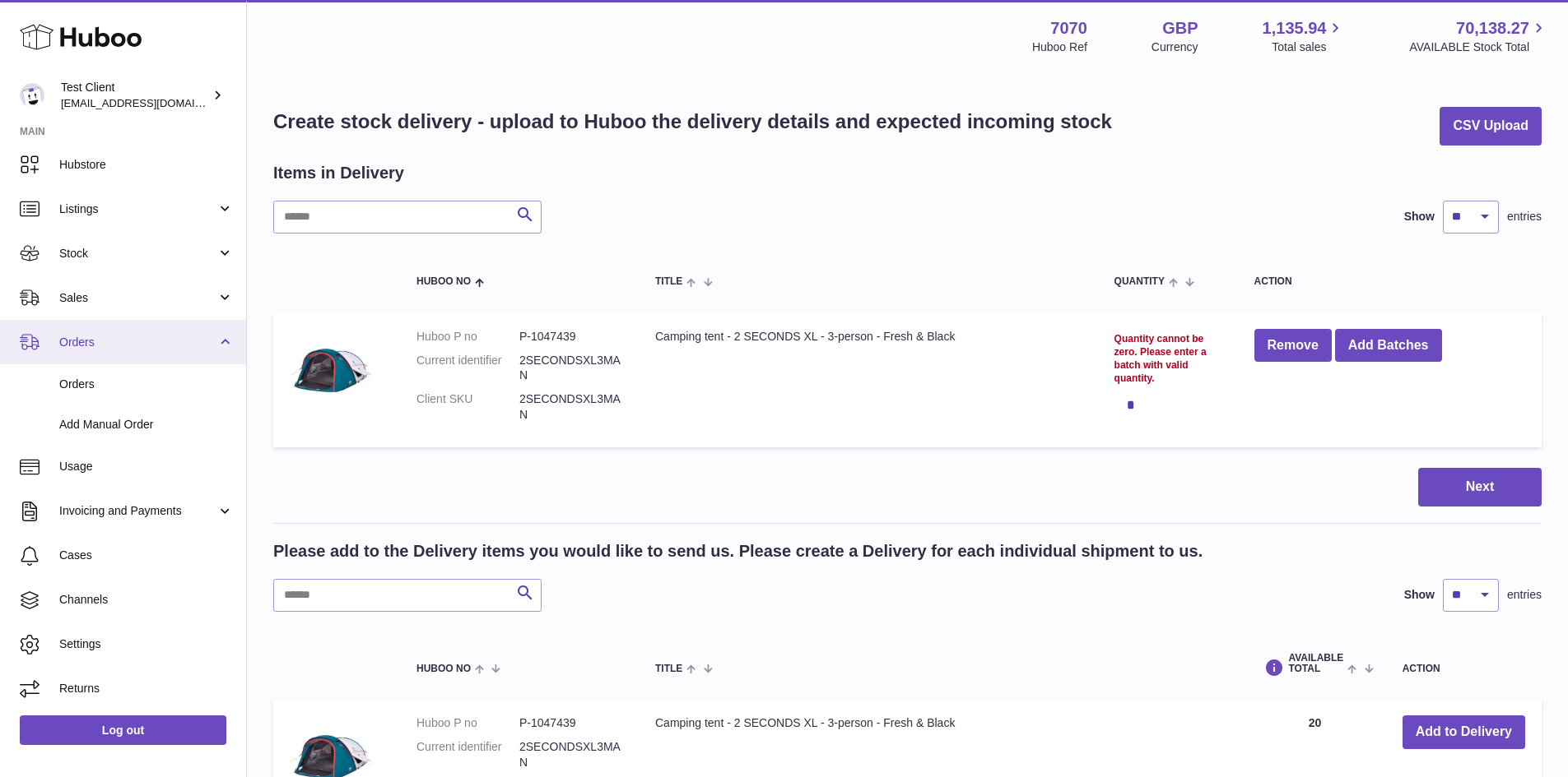
click at [222, 361] on link "Orders" at bounding box center [123, 342] width 246 height 45
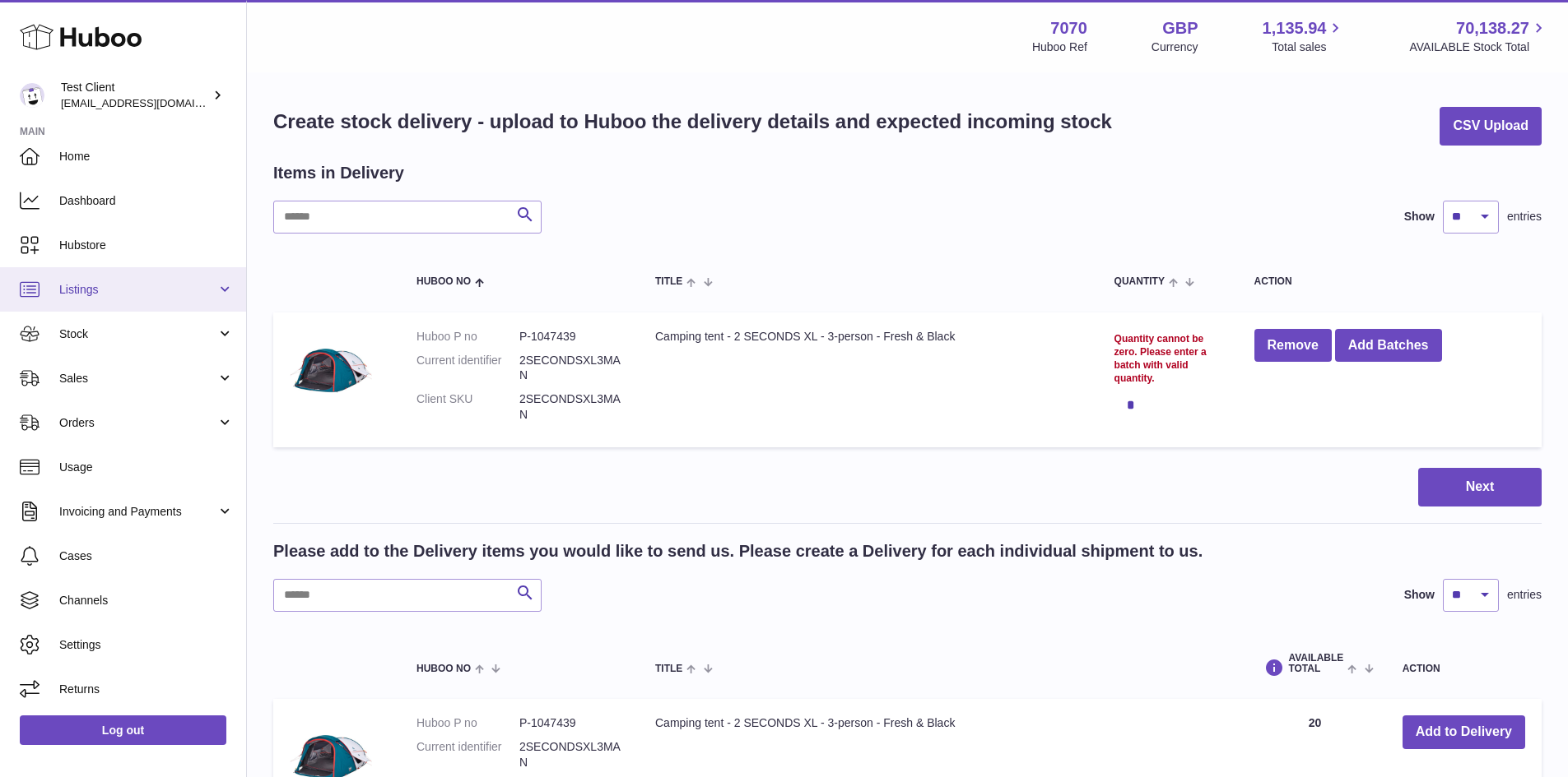
scroll to position [14, 0]
click at [224, 276] on link "Listings" at bounding box center [123, 289] width 246 height 45
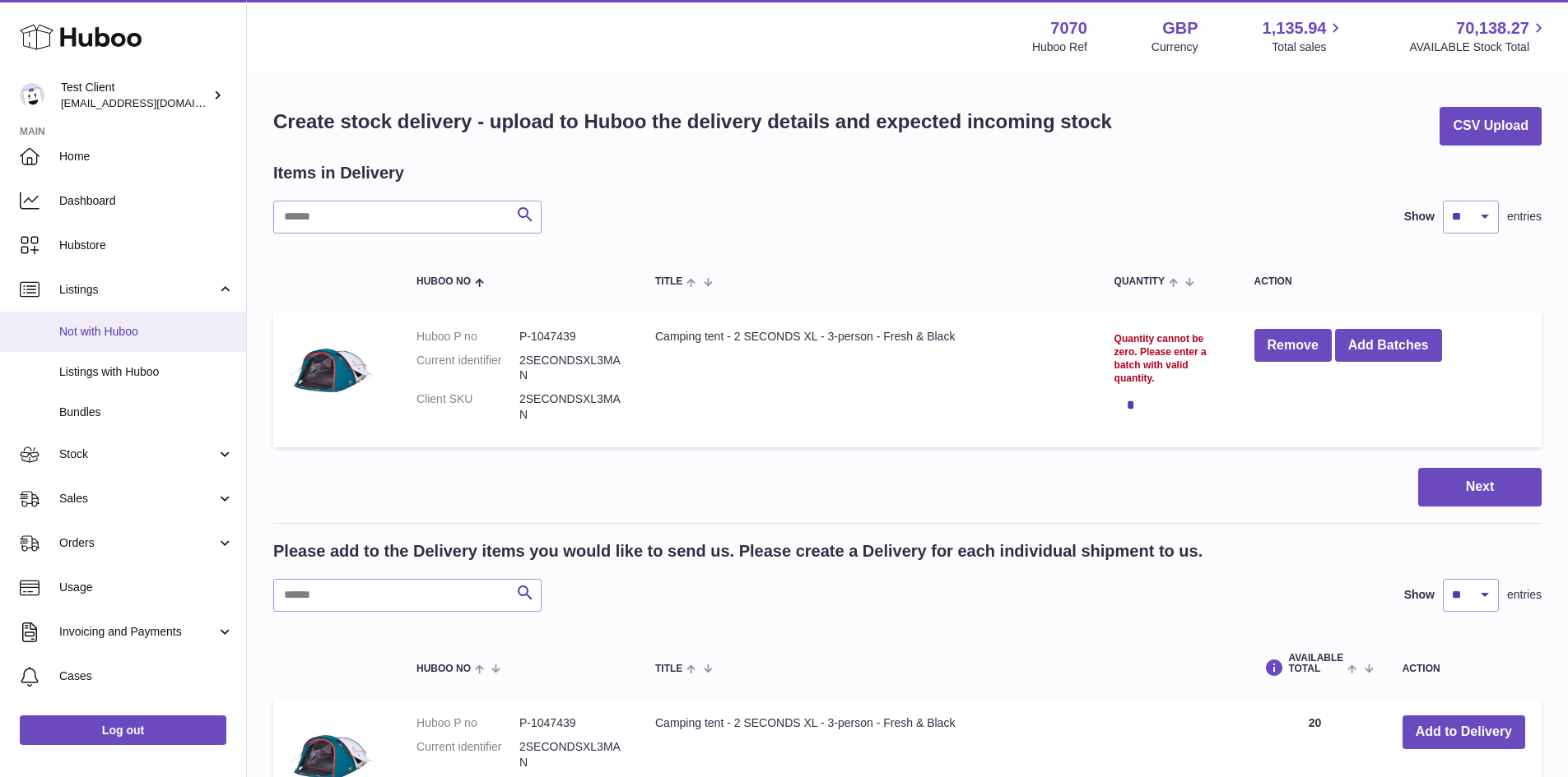
click at [141, 322] on link "Not with Huboo" at bounding box center [123, 331] width 246 height 40
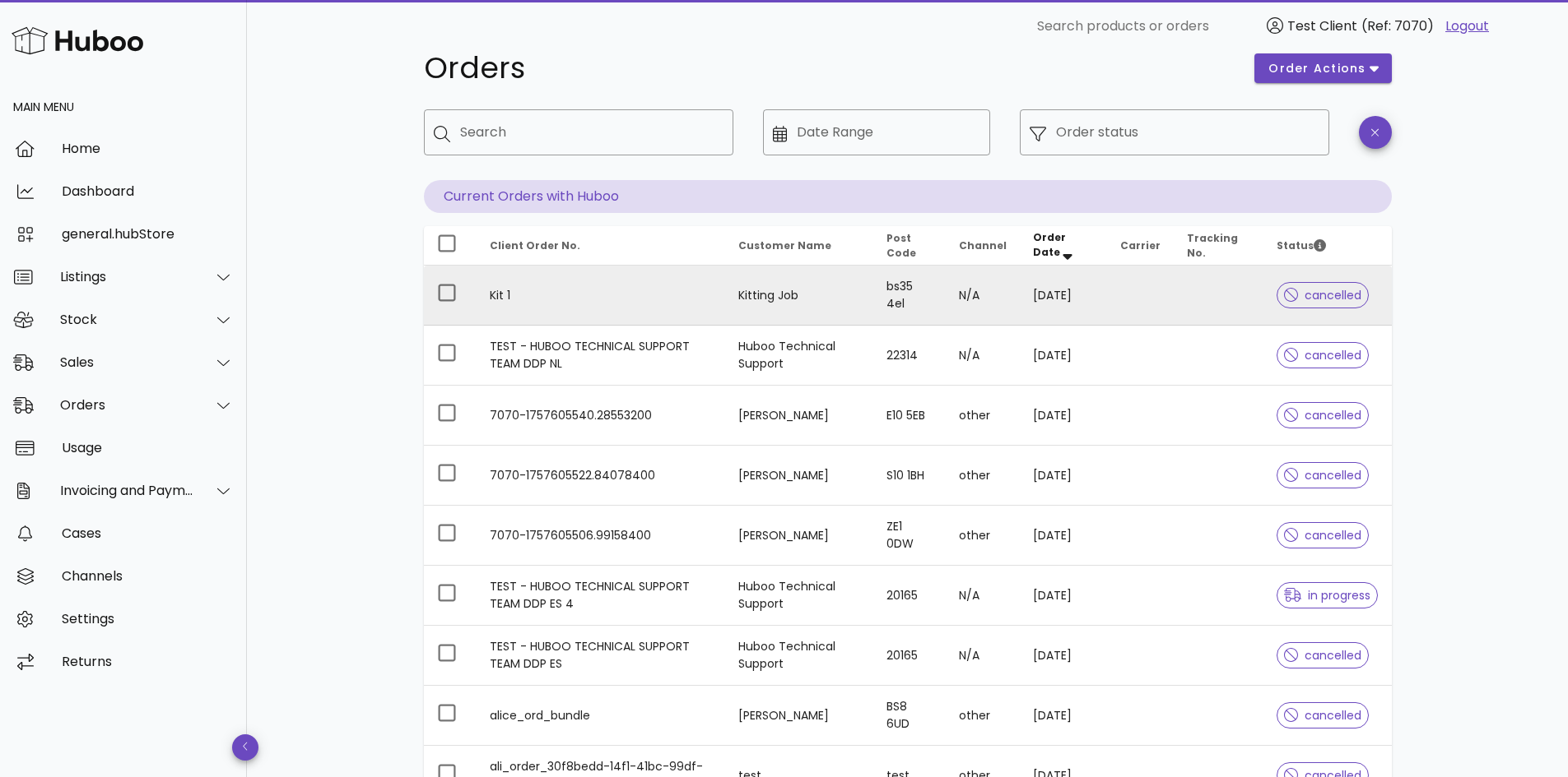
scroll to position [37, 0]
click at [836, 307] on td "Kitting Job" at bounding box center [798, 294] width 148 height 60
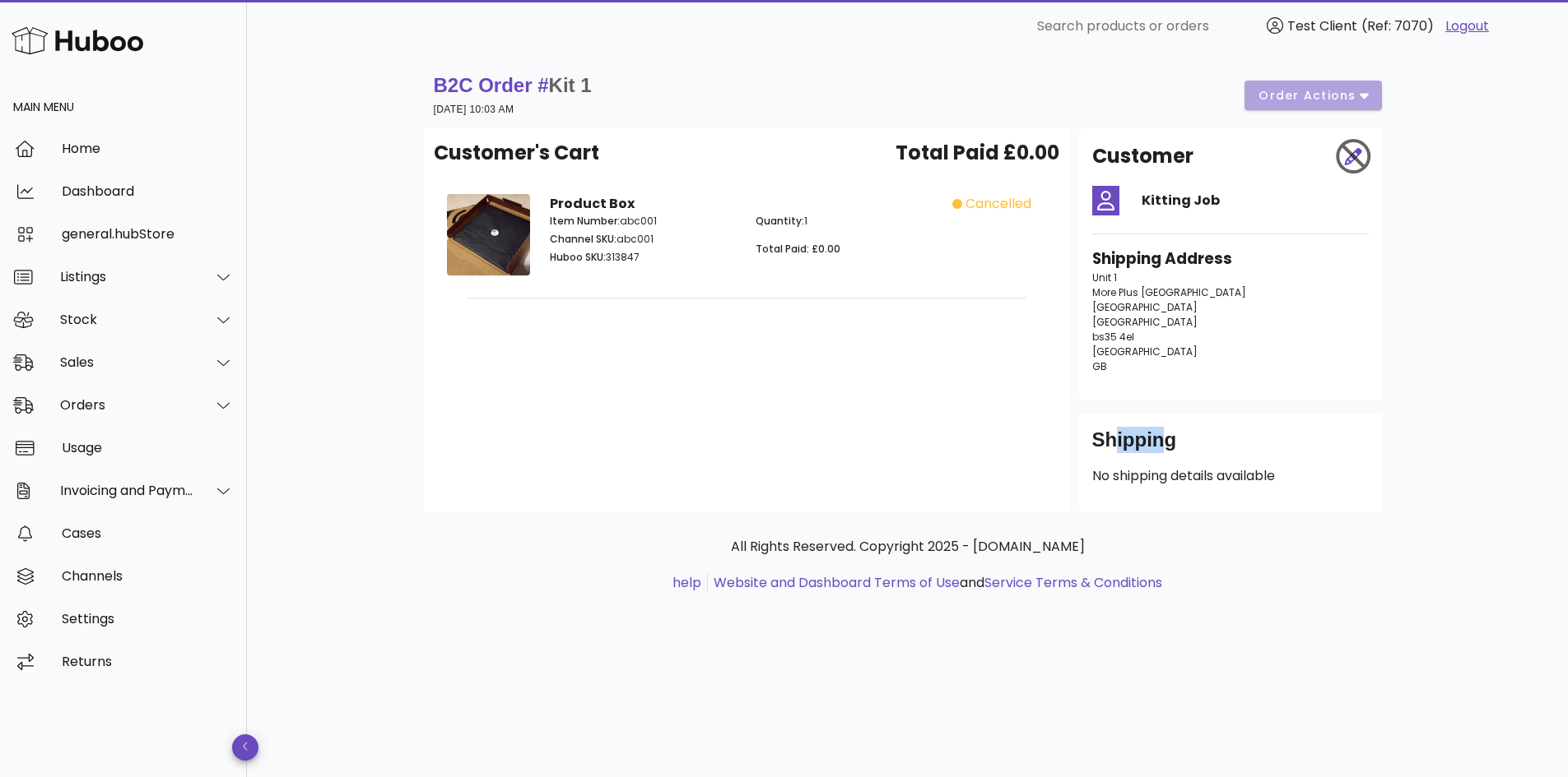
drag, startPoint x: 1106, startPoint y: 455, endPoint x: 1149, endPoint y: 457, distance: 43.0
click at [1149, 457] on div "Shipping" at bounding box center [1230, 446] width 276 height 39
drag, startPoint x: 1140, startPoint y: 460, endPoint x: 1300, endPoint y: 503, distance: 165.7
click at [1300, 503] on div "Shipping No shipping details available" at bounding box center [1230, 463] width 303 height 99
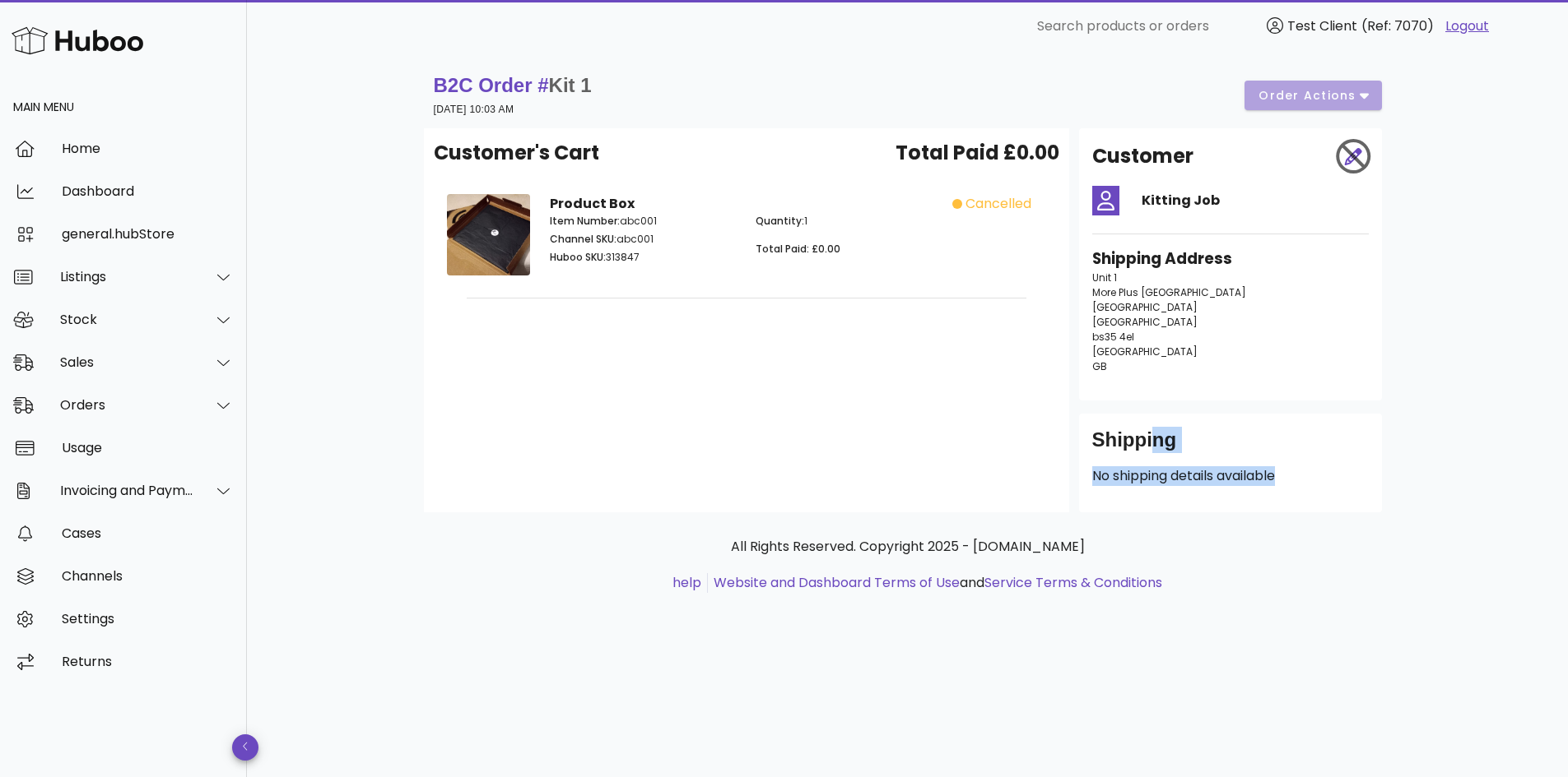
click at [1300, 503] on div "Shipping No shipping details available" at bounding box center [1230, 463] width 303 height 99
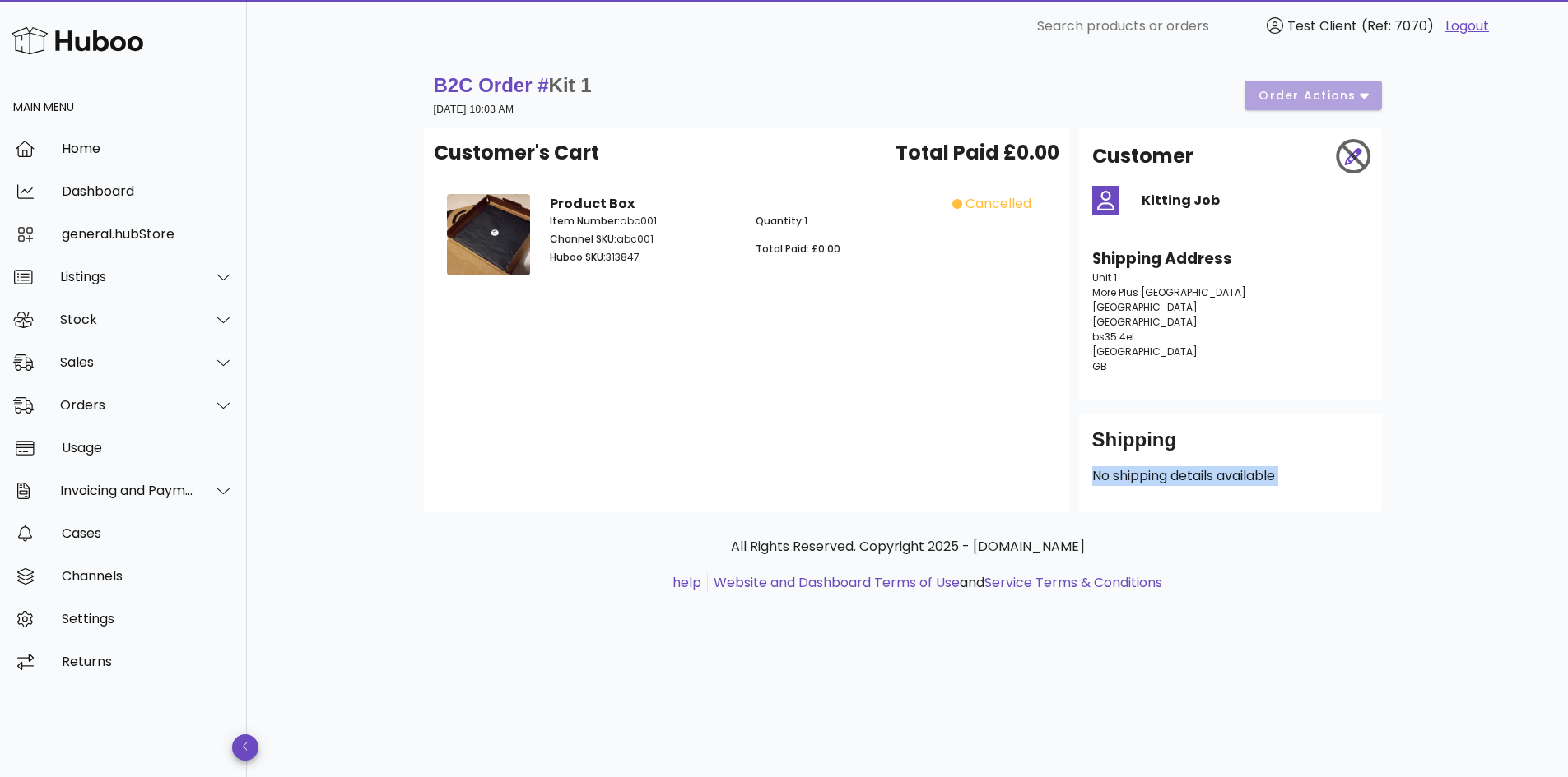
click at [1292, 483] on p "No shipping details available" at bounding box center [1230, 476] width 276 height 20
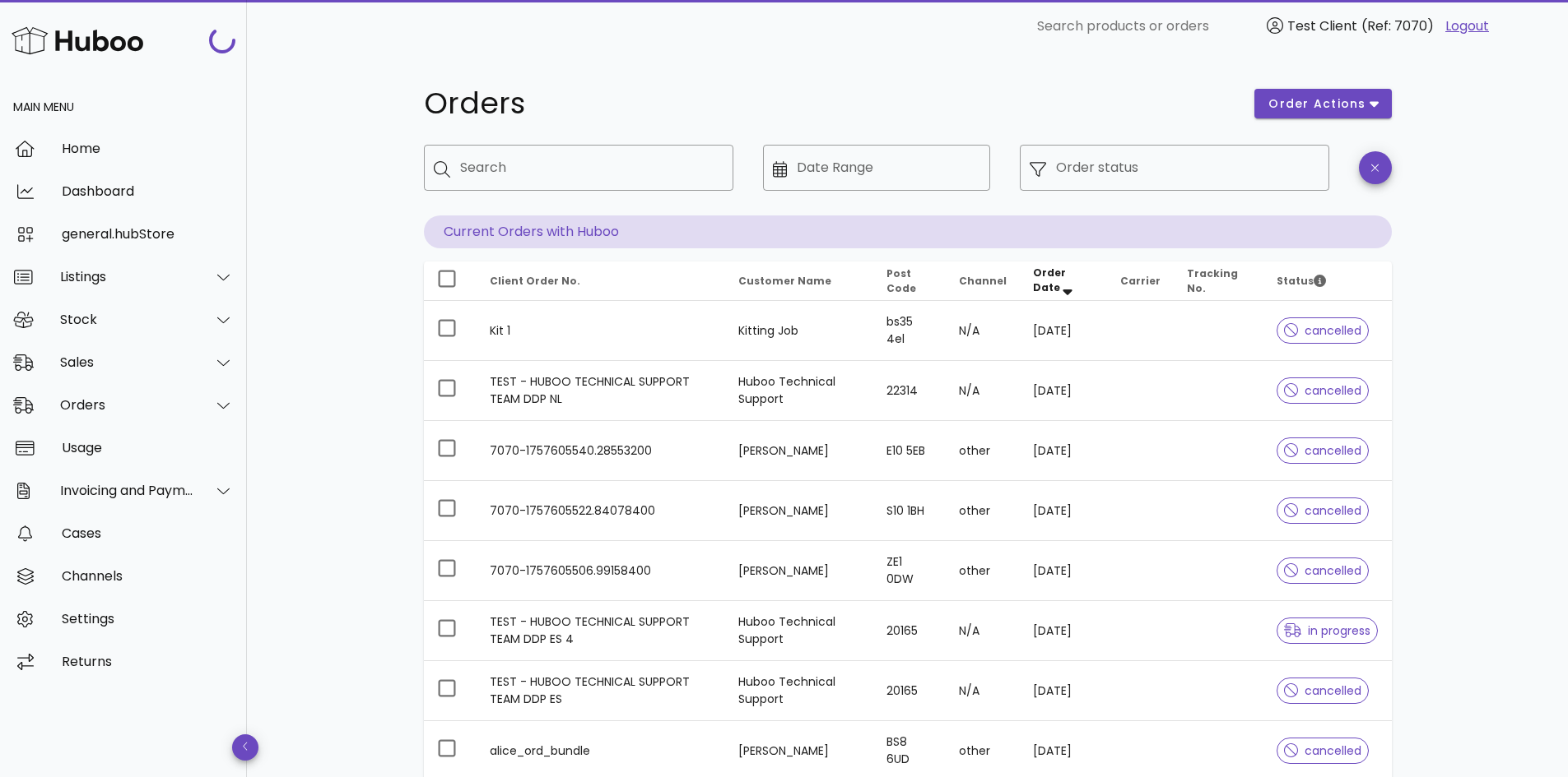
scroll to position [37, 0]
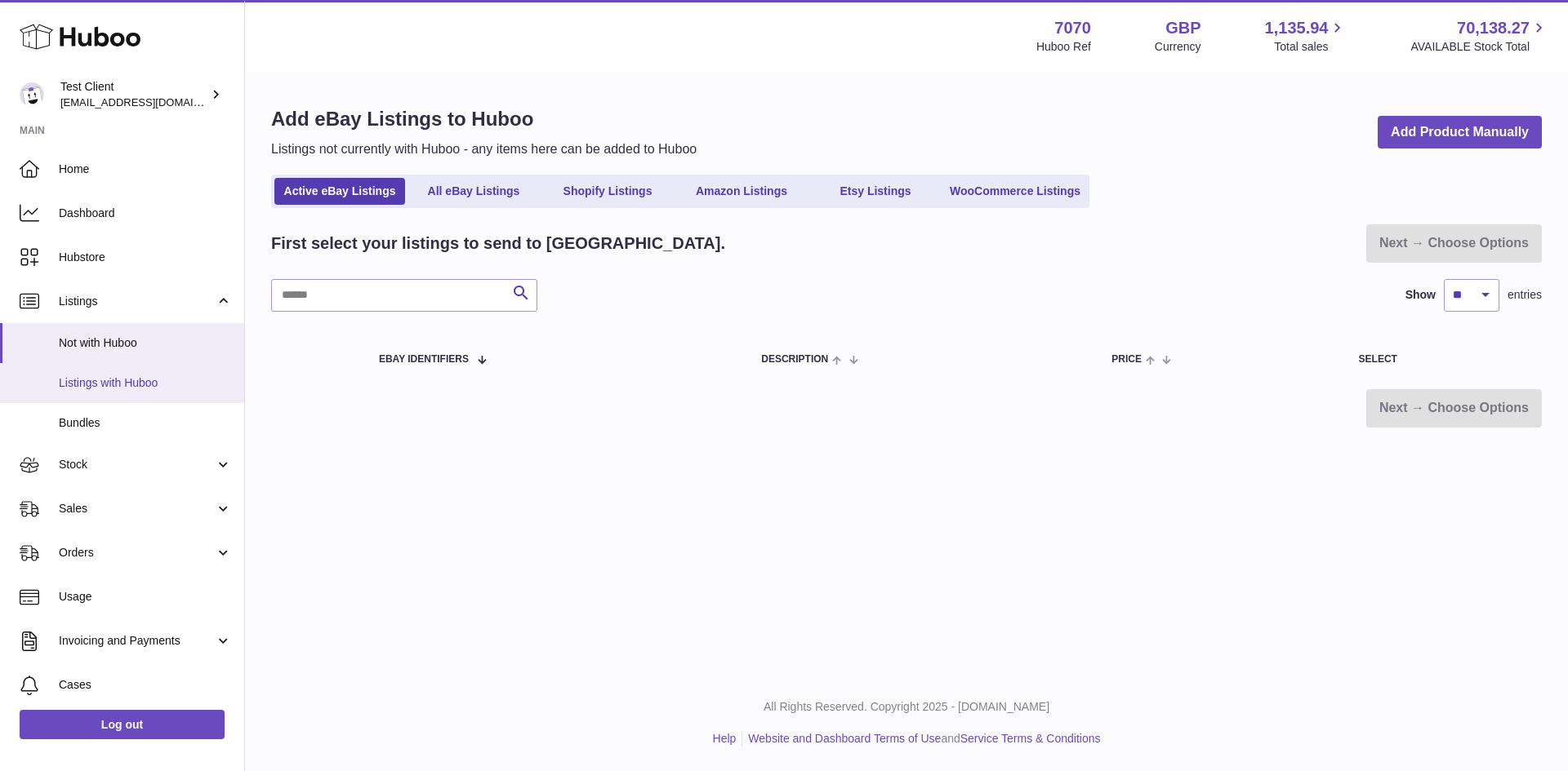
click at [145, 378] on span "Listings with Huboo" at bounding box center [145, 383] width 173 height 16
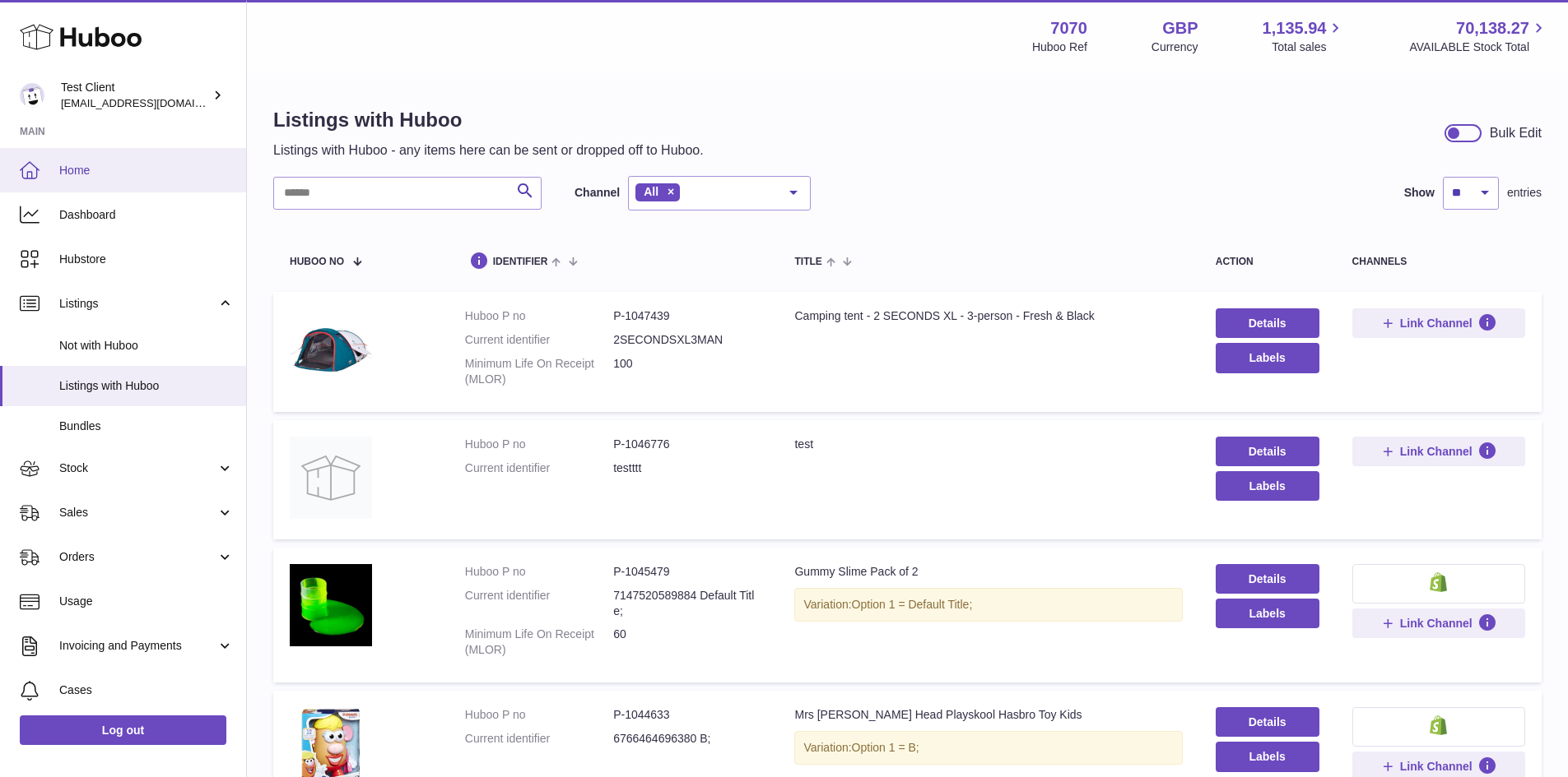
click at [121, 166] on span "Home" at bounding box center [147, 171] width 175 height 16
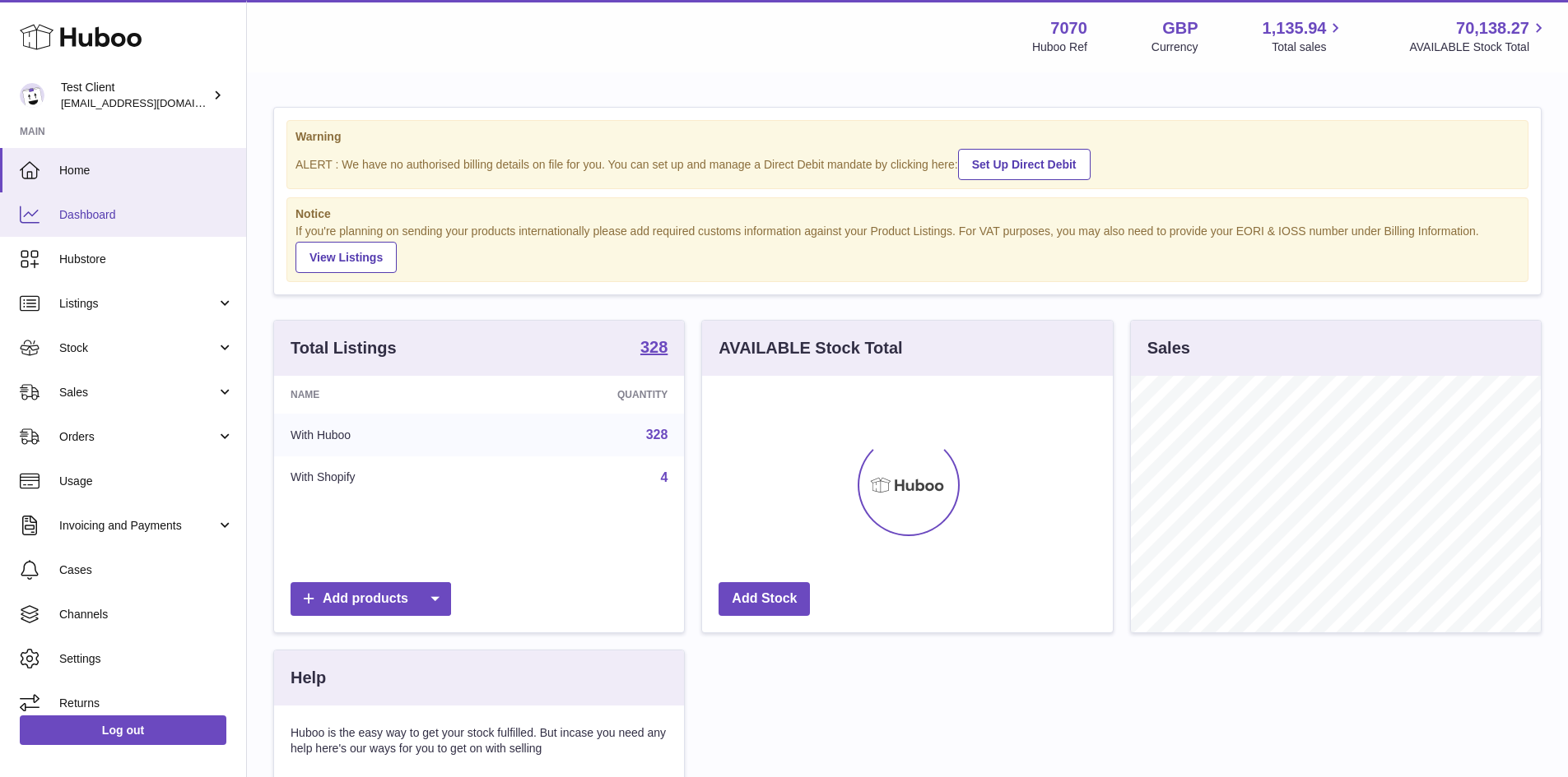
scroll to position [257, 411]
click at [132, 213] on span "Dashboard" at bounding box center [147, 215] width 175 height 16
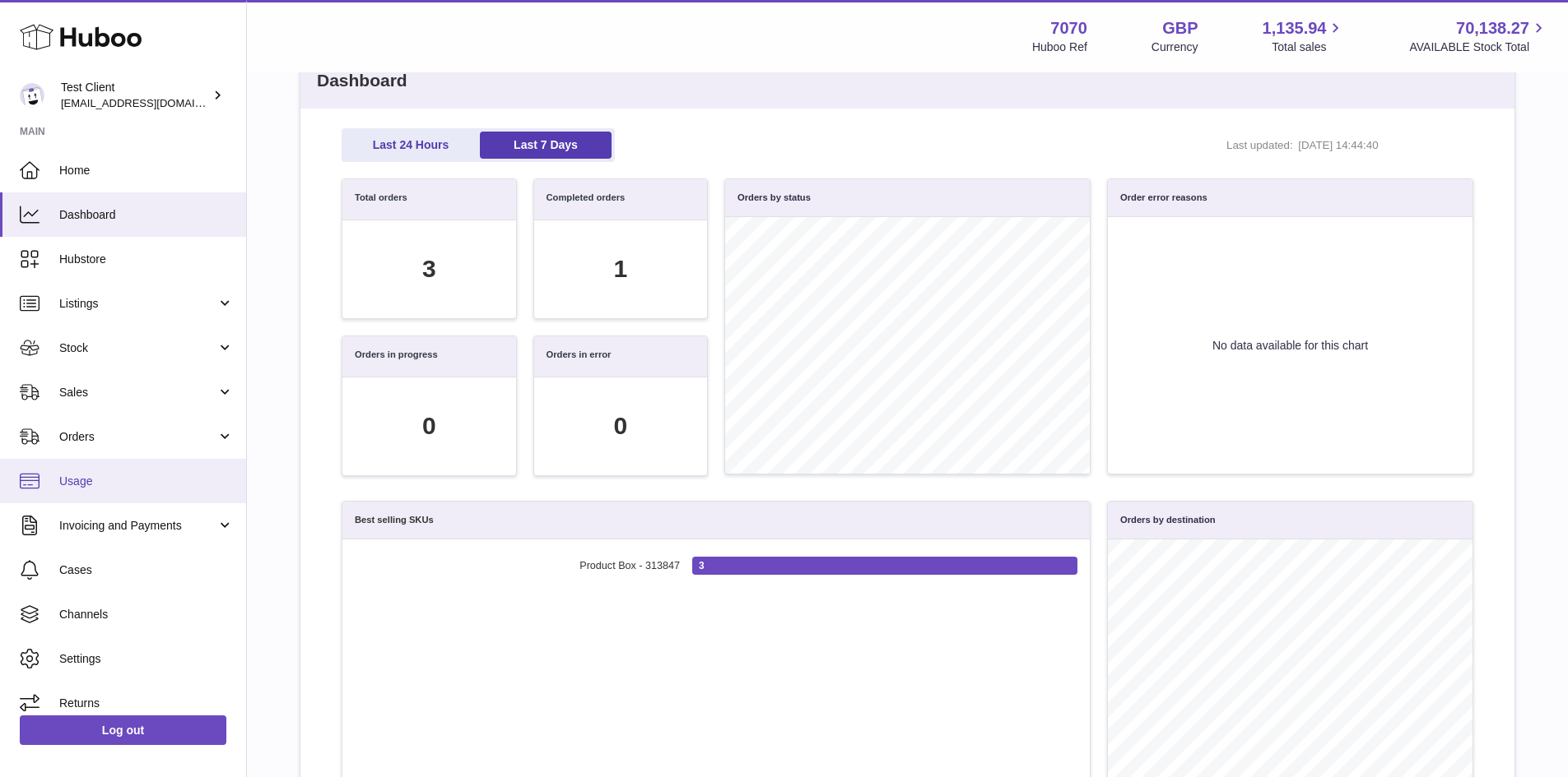
scroll to position [14, 0]
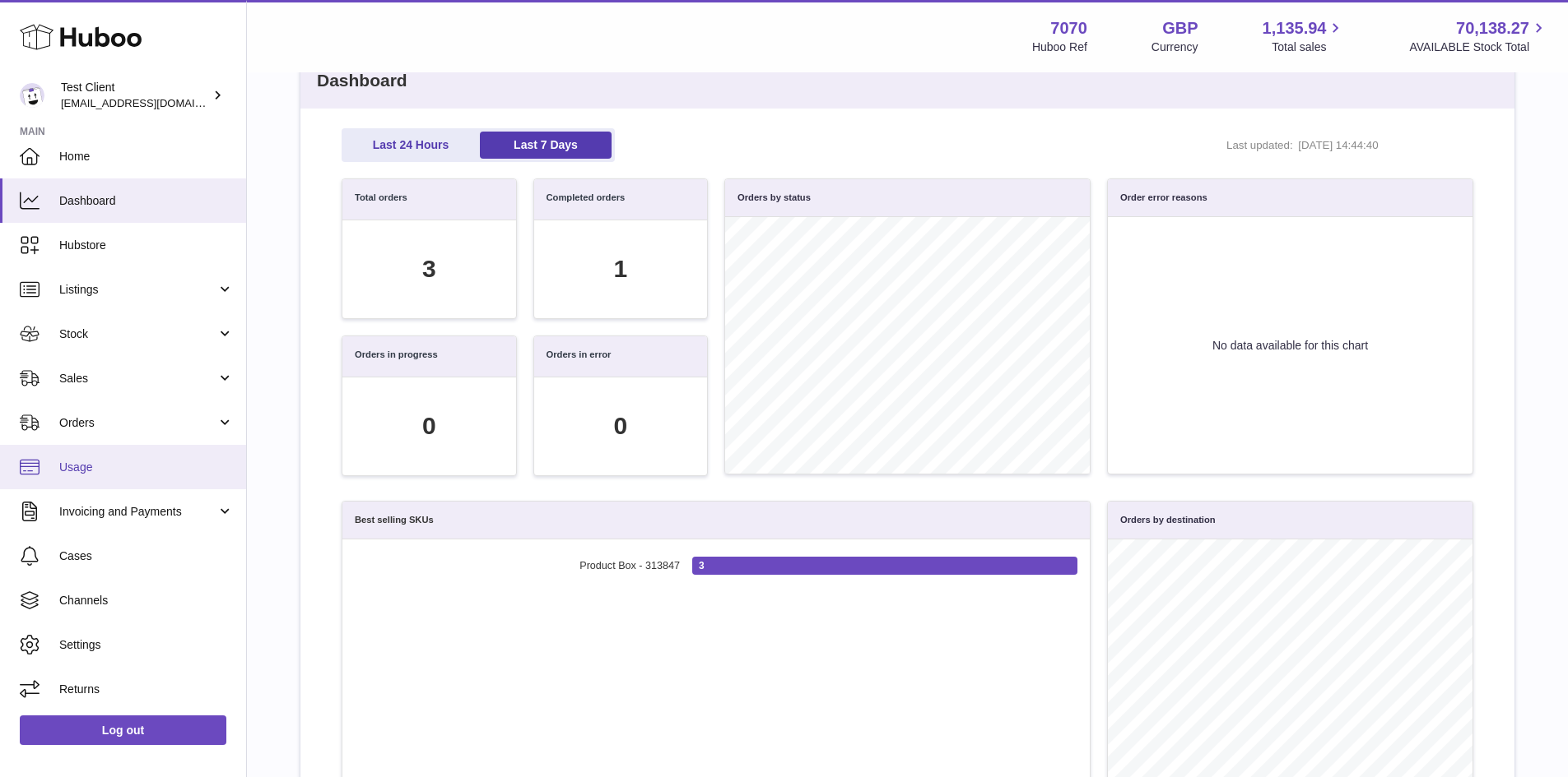
click at [129, 447] on link "Usage" at bounding box center [123, 467] width 246 height 45
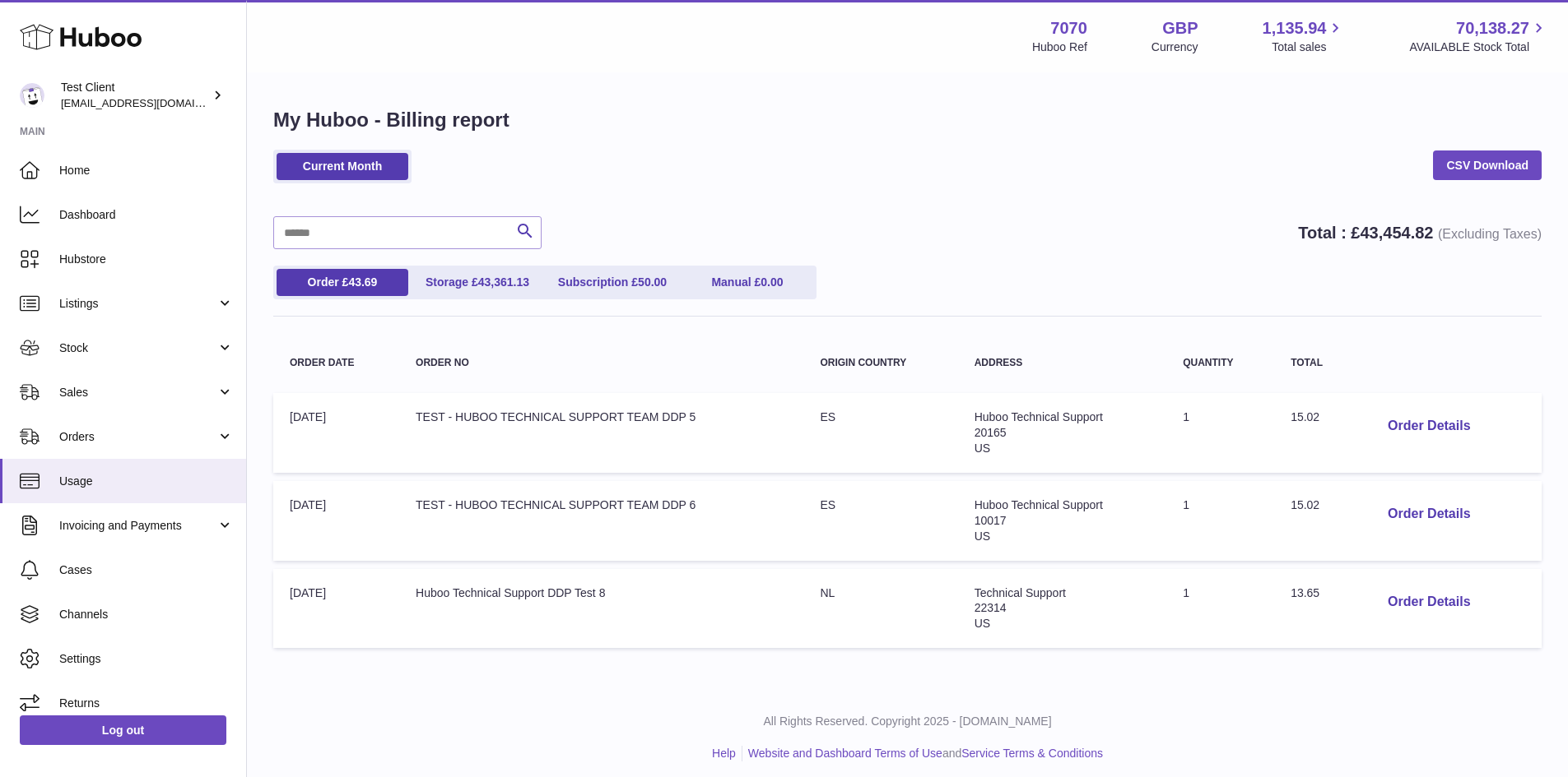
click at [125, 467] on link "Usage" at bounding box center [123, 481] width 246 height 45
click at [463, 291] on link "Storage £ 43,361.13" at bounding box center [477, 282] width 132 height 27
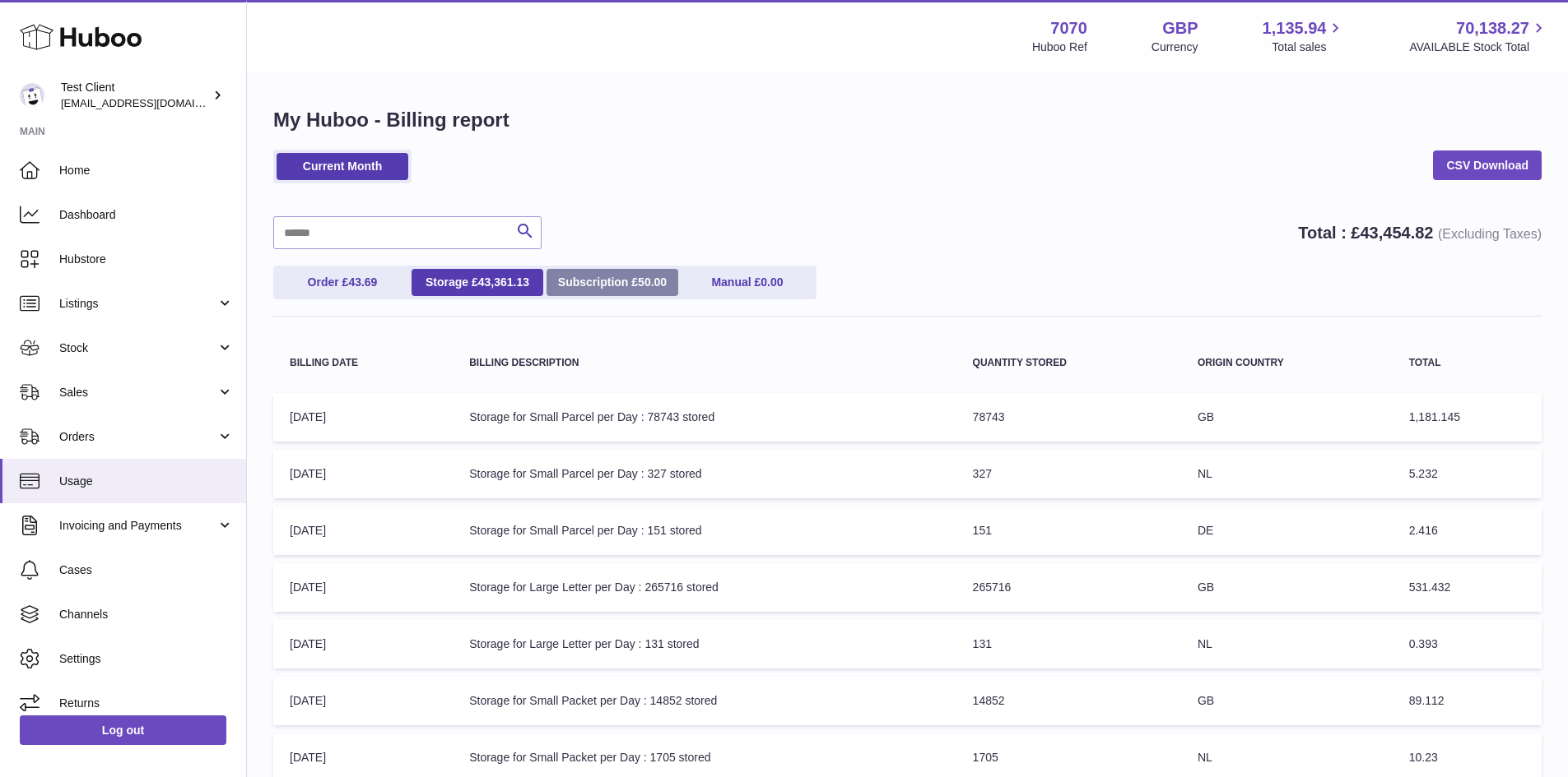
click at [550, 276] on link "Subscription £ 50.00" at bounding box center [612, 282] width 132 height 27
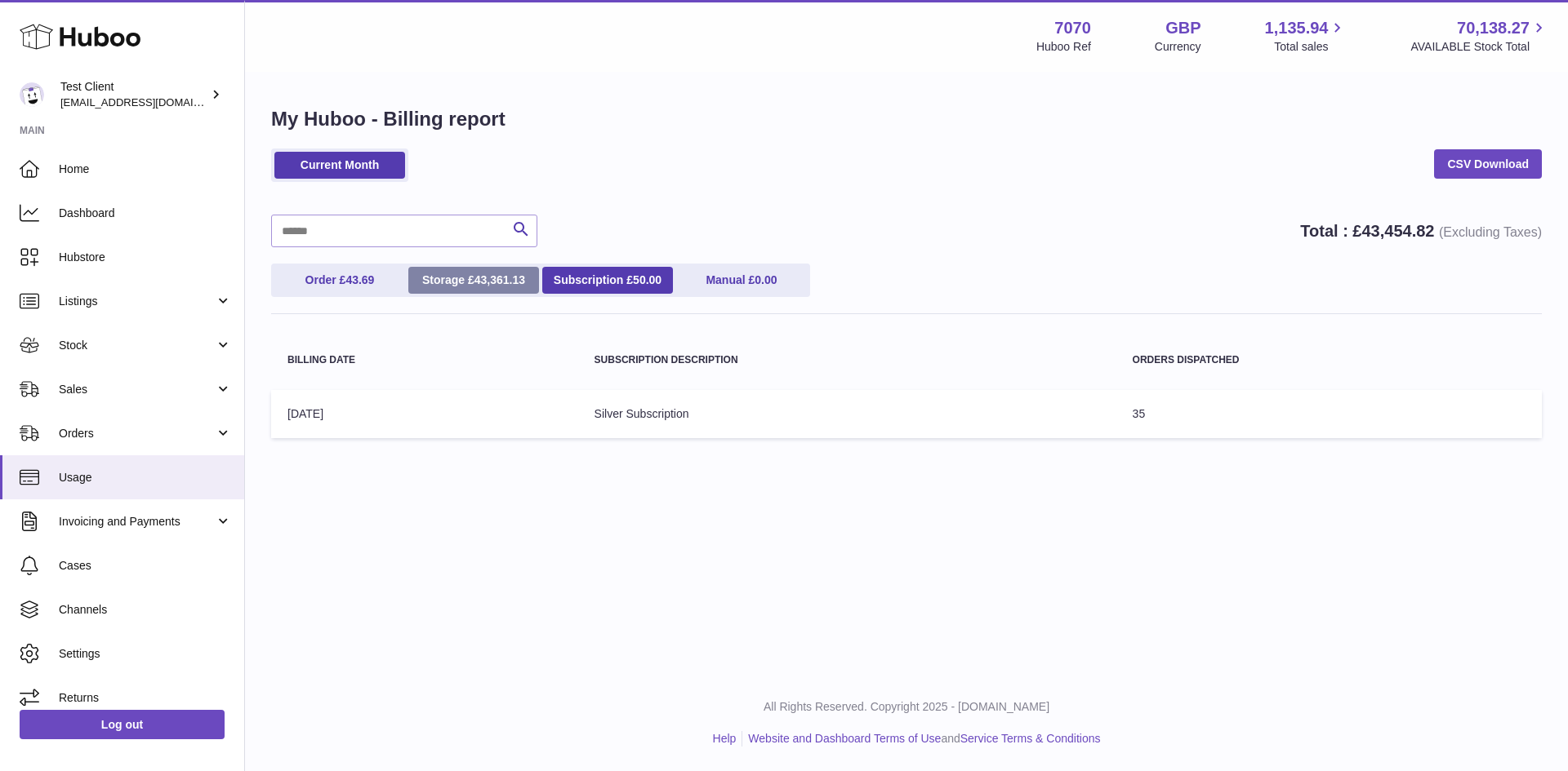
click at [481, 280] on span "43,361.13" at bounding box center [500, 279] width 50 height 13
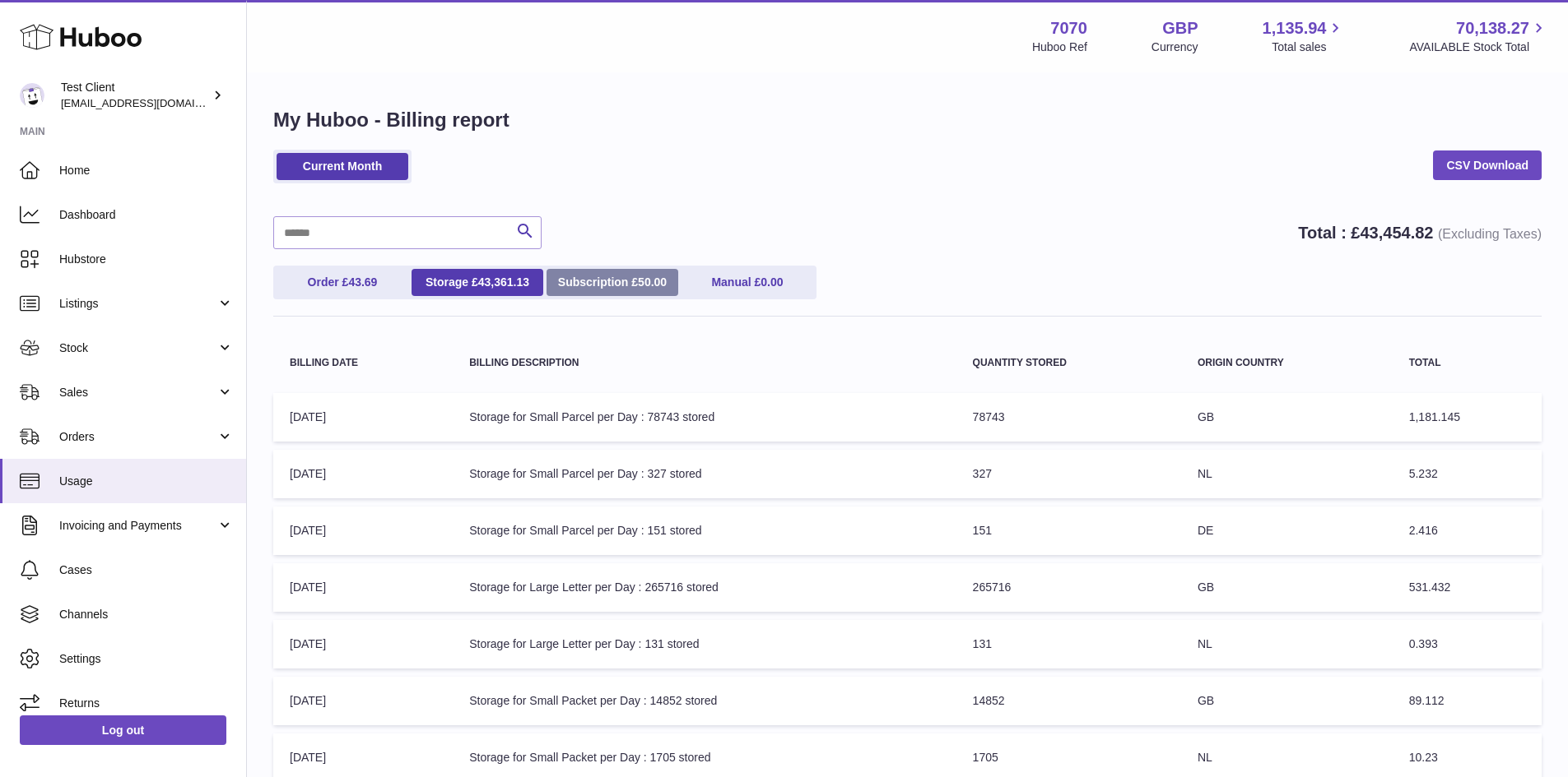
click at [605, 293] on link "Subscription £ 50.00" at bounding box center [612, 282] width 132 height 27
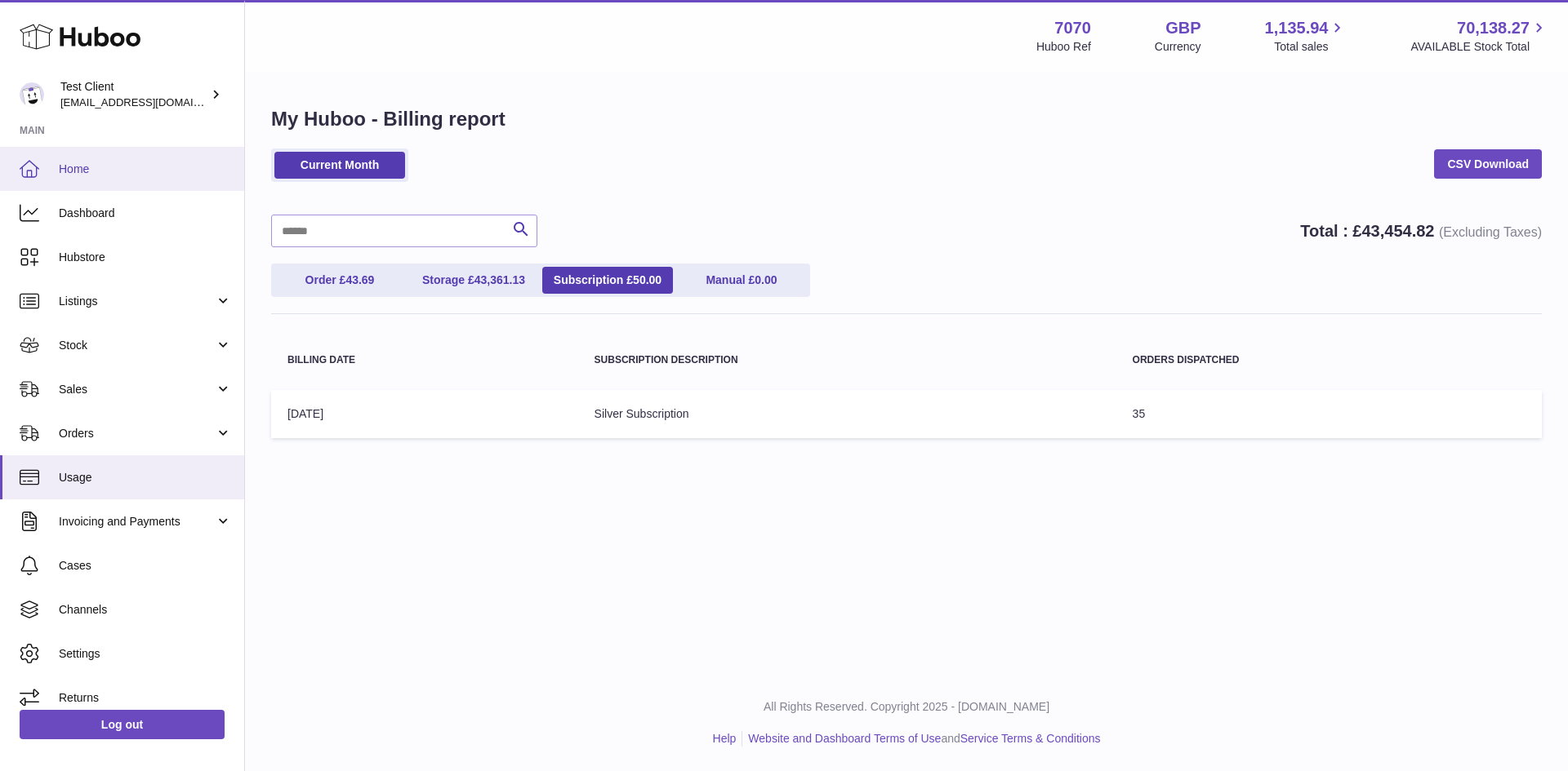
click at [186, 180] on link "Home" at bounding box center [122, 169] width 244 height 44
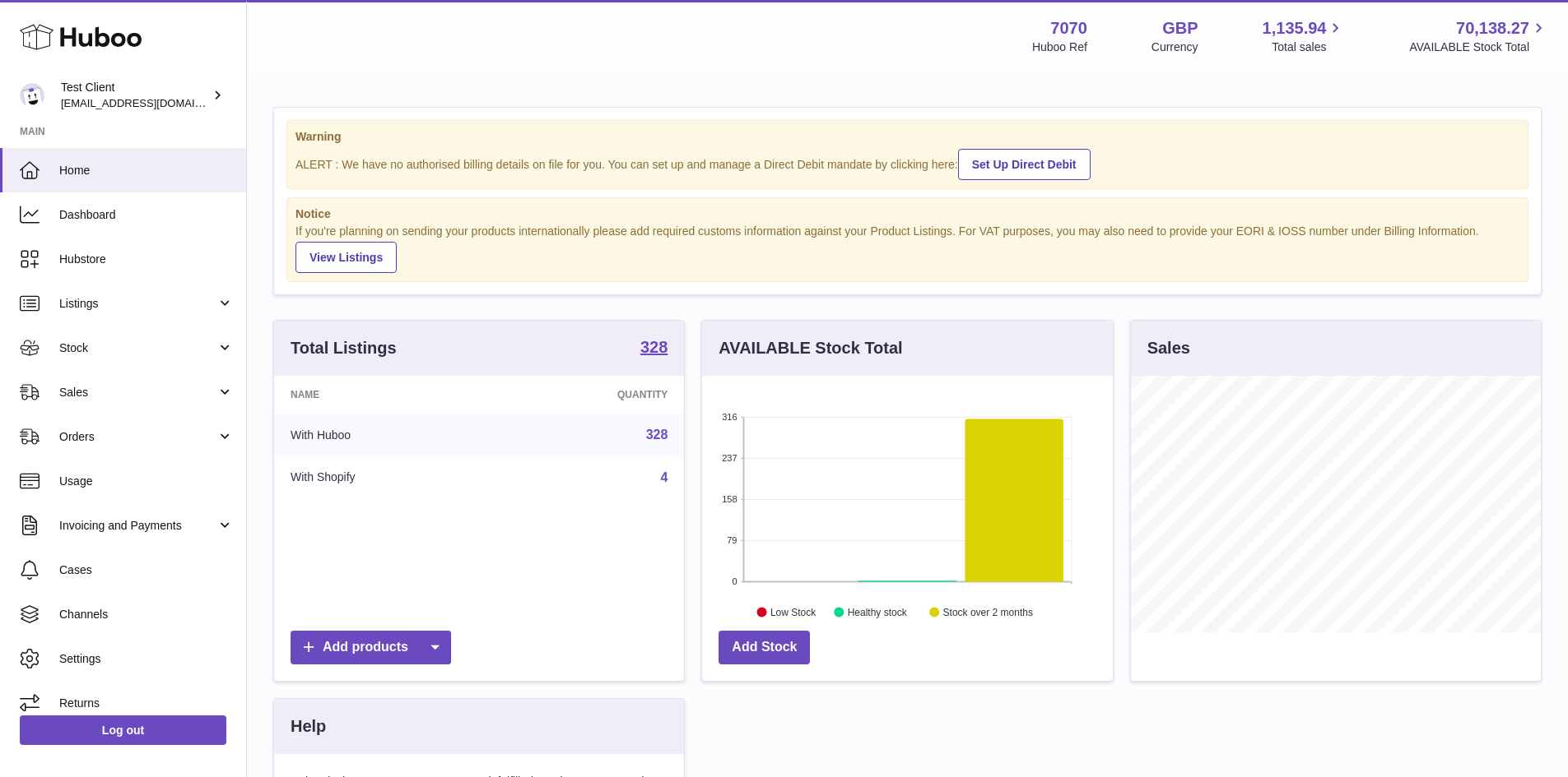
scroll to position [257, 411]
